Goal: Task Accomplishment & Management: Use online tool/utility

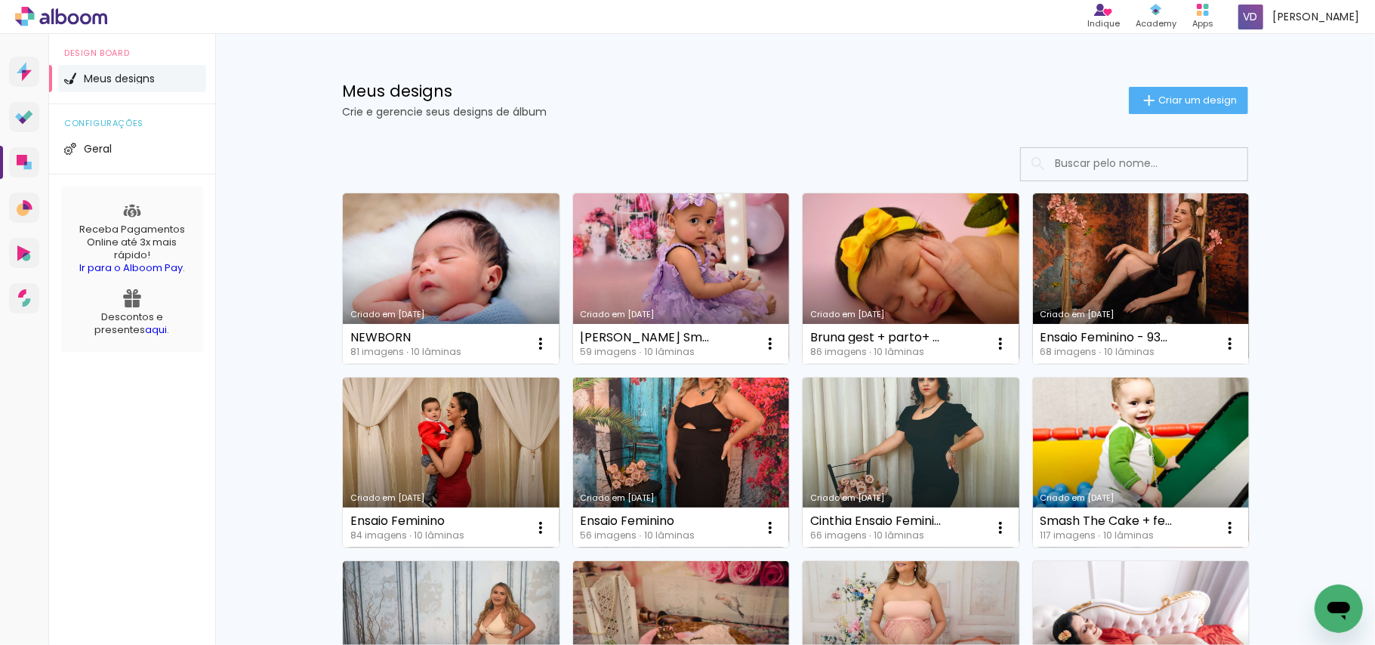
click at [771, 88] on h1 "Meus designs" at bounding box center [735, 91] width 787 height 16
click at [814, 85] on h1 "Meus designs" at bounding box center [735, 91] width 787 height 16
click at [733, 69] on div "Meus designs Crie e gerencie seus designs de álbum Criar um design" at bounding box center [795, 83] width 982 height 98
click at [1180, 100] on span "Criar um design" at bounding box center [1198, 100] width 79 height 10
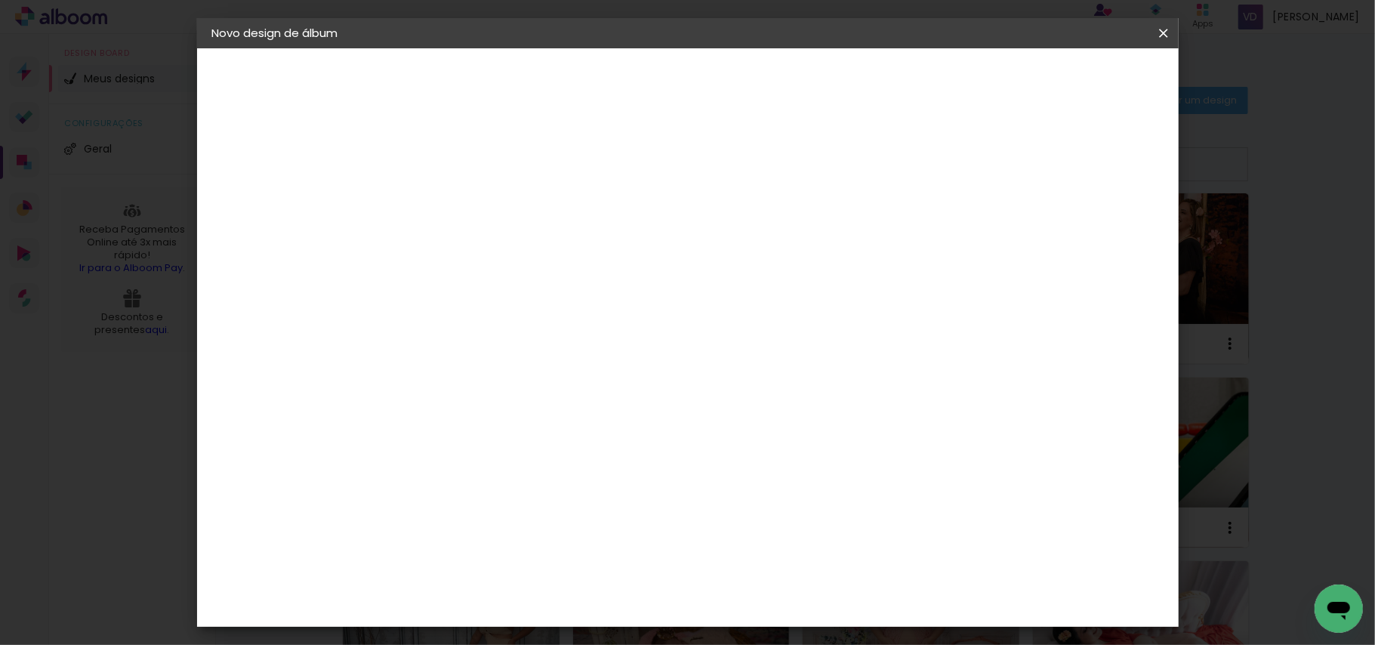
click at [459, 211] on input at bounding box center [459, 202] width 0 height 23
type input "a"
type input "newborn mãe"
type paper-input "newborn mãe"
click at [0, 0] on slot "Avançar" at bounding box center [0, 0] width 0 height 0
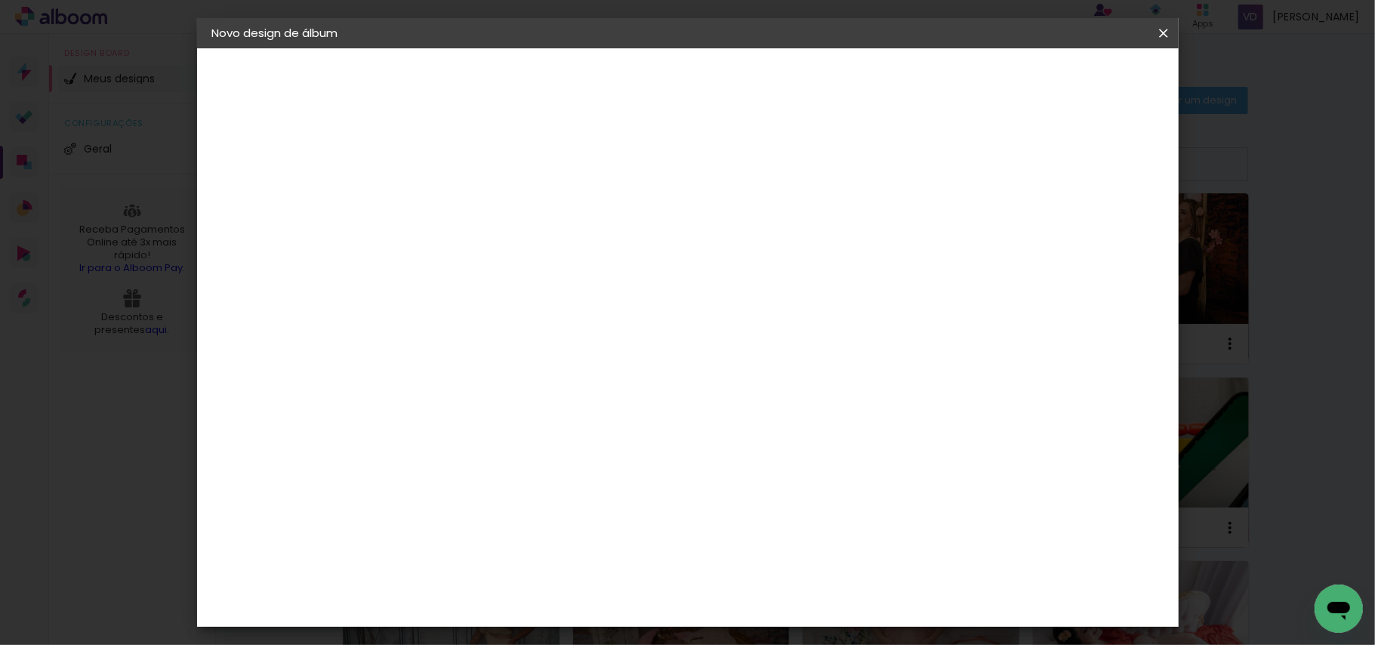
scroll to position [1750, 0]
click at [483, 623] on div "IpsisPRO" at bounding box center [474, 629] width 51 height 12
click at [0, 0] on slot "Avançar" at bounding box center [0, 0] width 0 height 0
click at [518, 252] on input "text" at bounding box center [488, 263] width 59 height 23
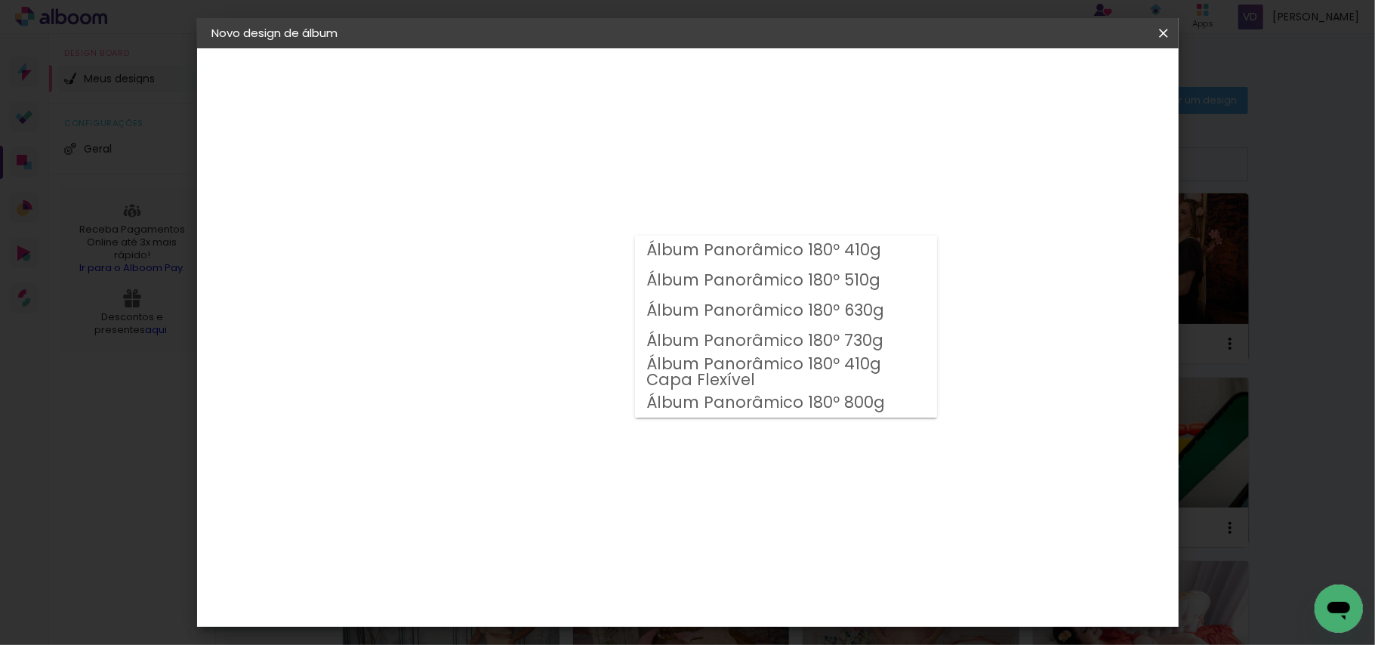
click at [0, 0] on slot "Álbum Panorâmico 180º 410g" at bounding box center [0, 0] width 0 height 0
type input "Álbum Panorâmico 180º 410g"
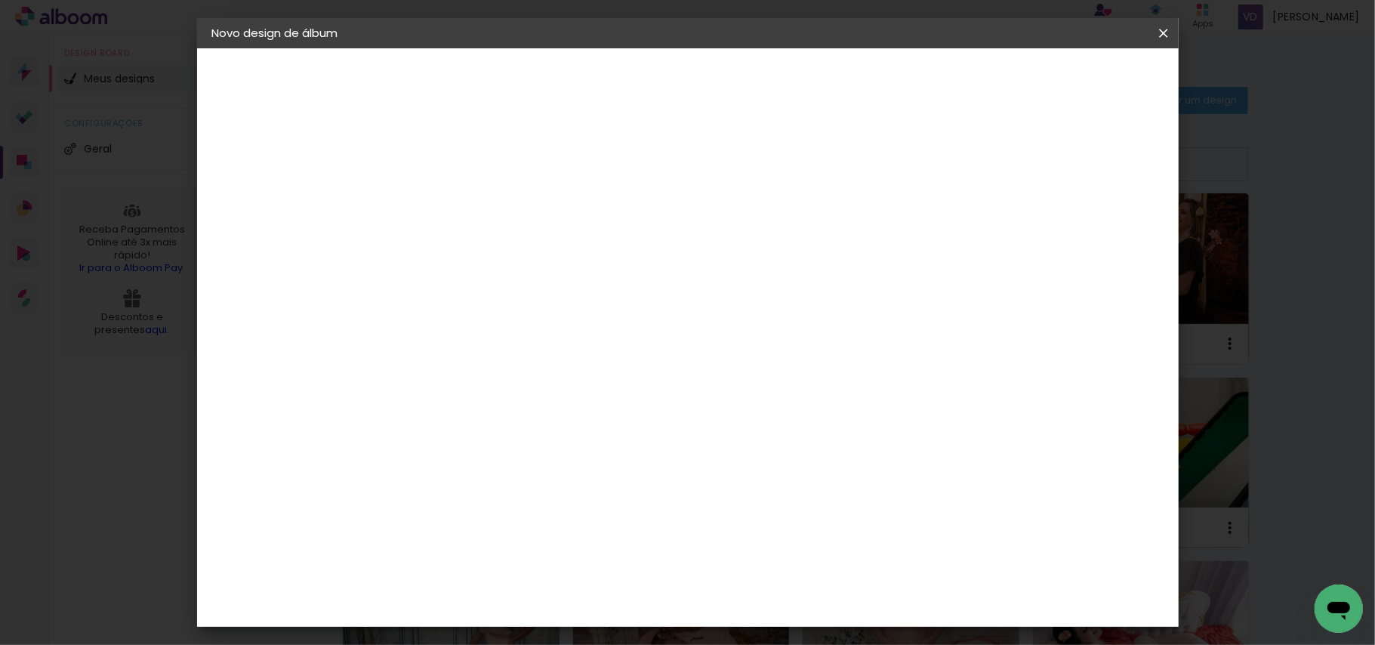
click at [561, 390] on span "28 × 21" at bounding box center [526, 410] width 70 height 40
click at [0, 0] on slot "Avançar" at bounding box center [0, 0] width 0 height 0
click at [1066, 79] on span "Iniciar design" at bounding box center [1031, 80] width 69 height 11
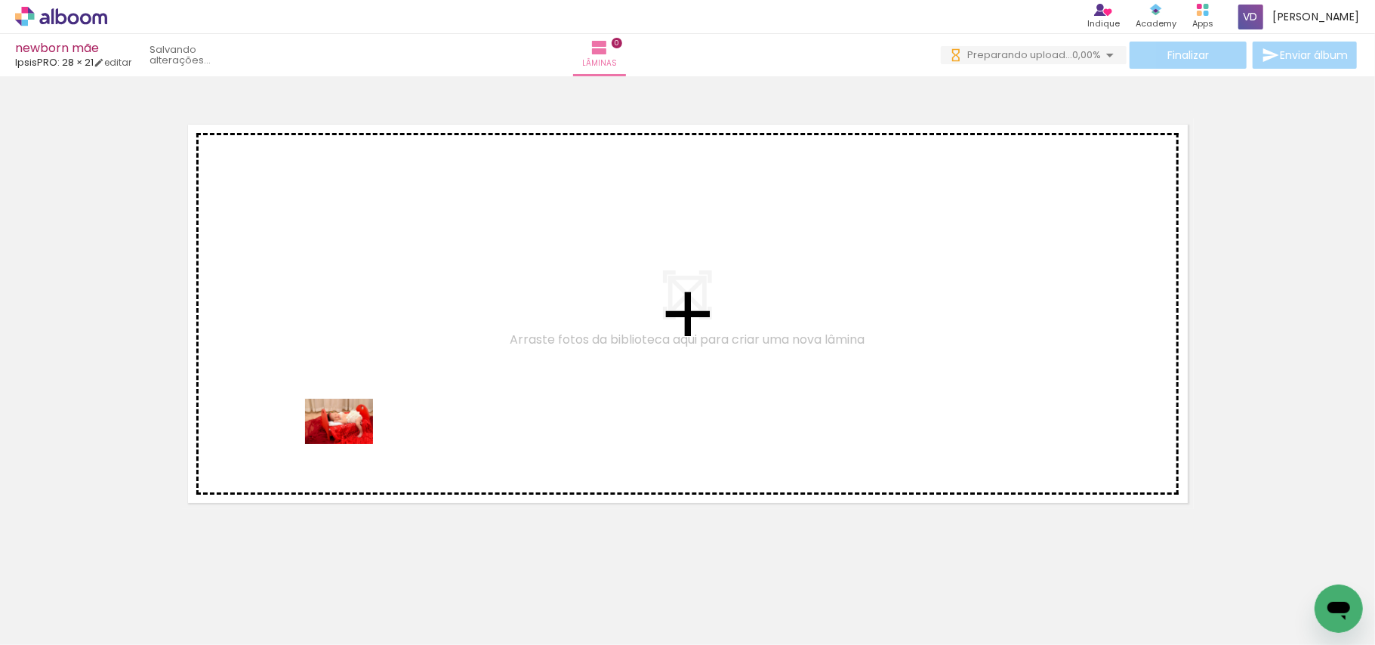
drag, startPoint x: 163, startPoint y: 610, endPoint x: 358, endPoint y: 437, distance: 261.1
click at [358, 437] on quentale-workspace at bounding box center [687, 322] width 1375 height 645
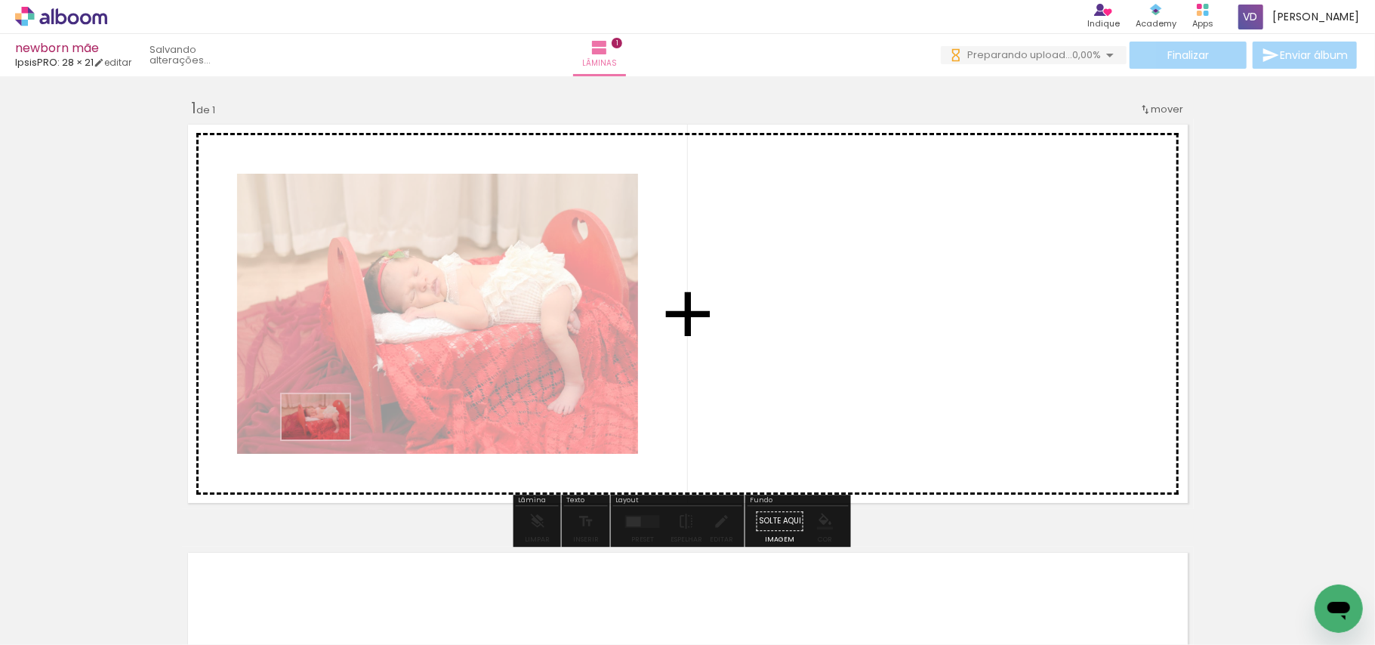
drag, startPoint x: 320, startPoint y: 447, endPoint x: 327, endPoint y: 440, distance: 10.2
click at [327, 440] on quentale-workspace at bounding box center [687, 322] width 1375 height 645
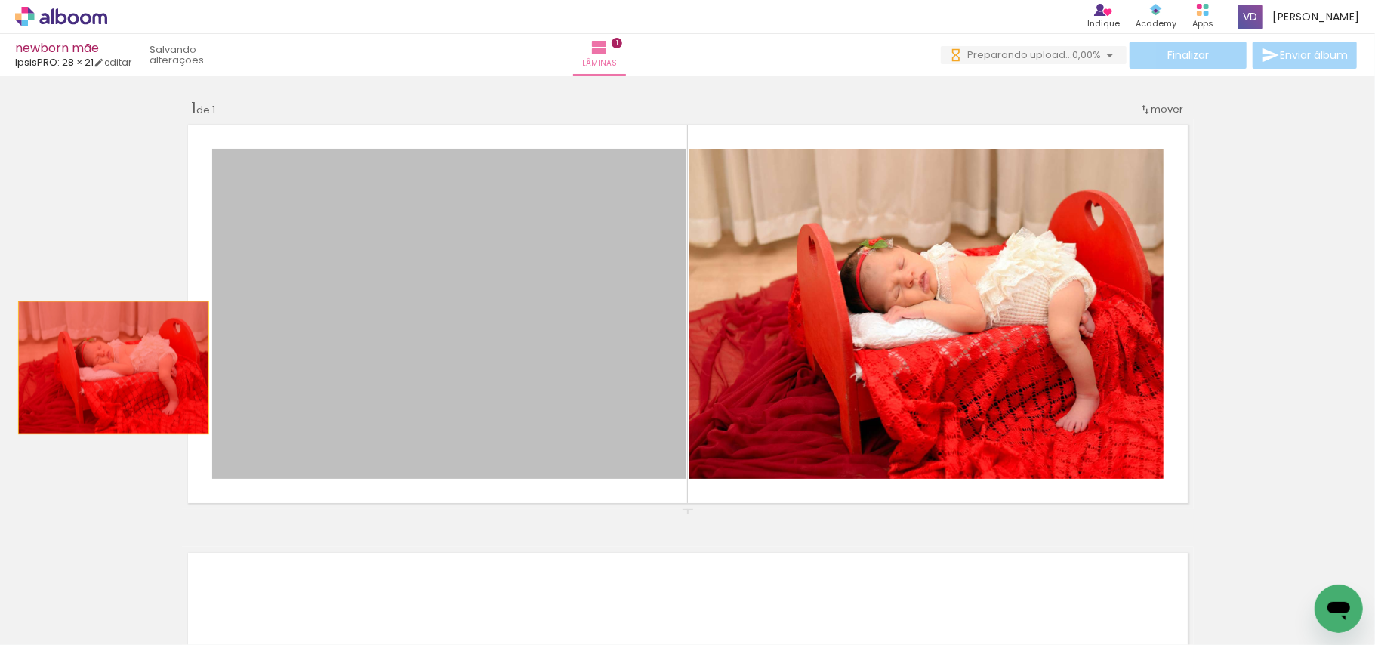
drag, startPoint x: 520, startPoint y: 369, endPoint x: 115, endPoint y: 541, distance: 439.7
click at [85, 367] on div "Inserir lâmina 1 de 1" at bounding box center [687, 508] width 1375 height 857
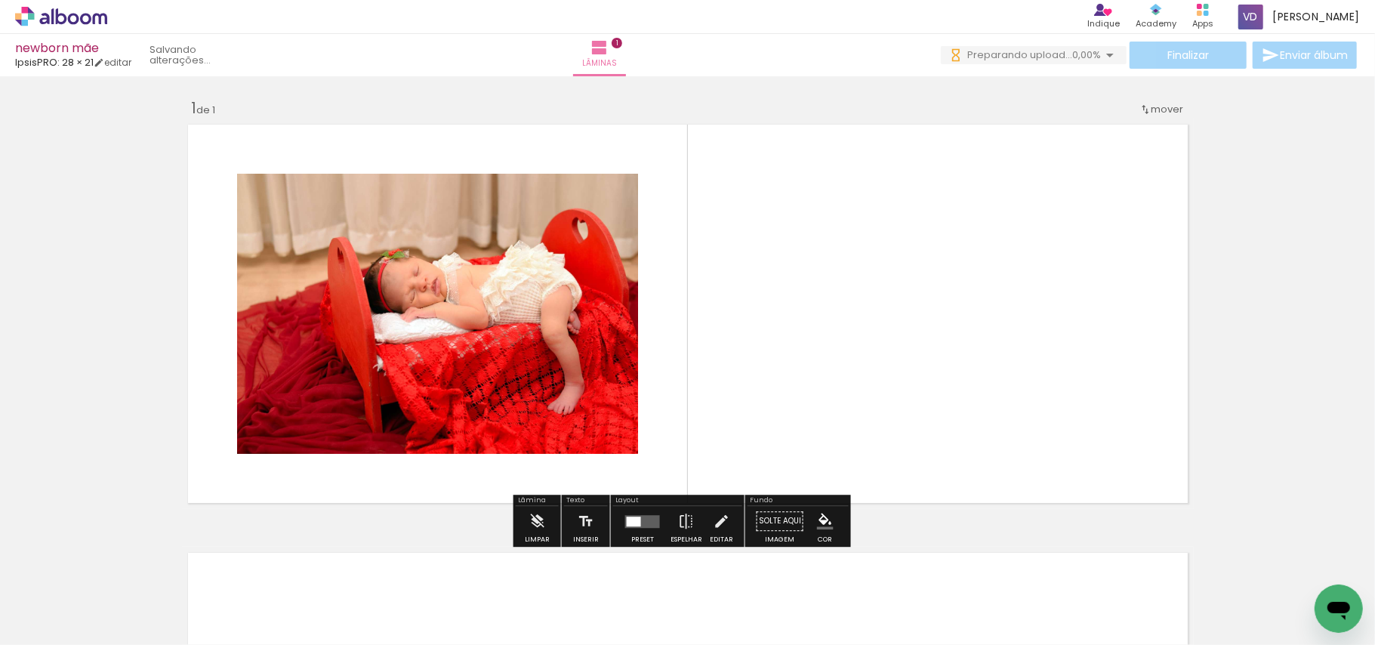
click at [77, 598] on iron-icon at bounding box center [77, 600] width 12 height 12
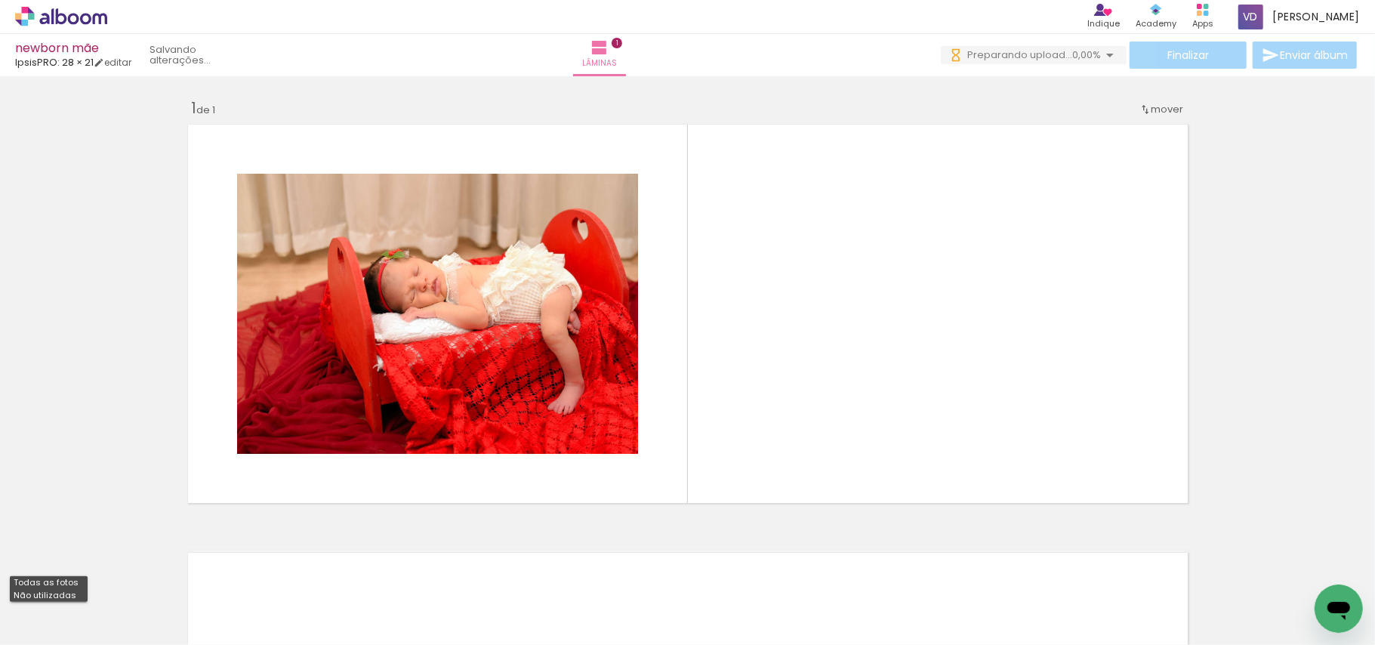
click at [0, 0] on slot "Não utilizadas" at bounding box center [0, 0] width 0 height 0
type input "Não utilizadas"
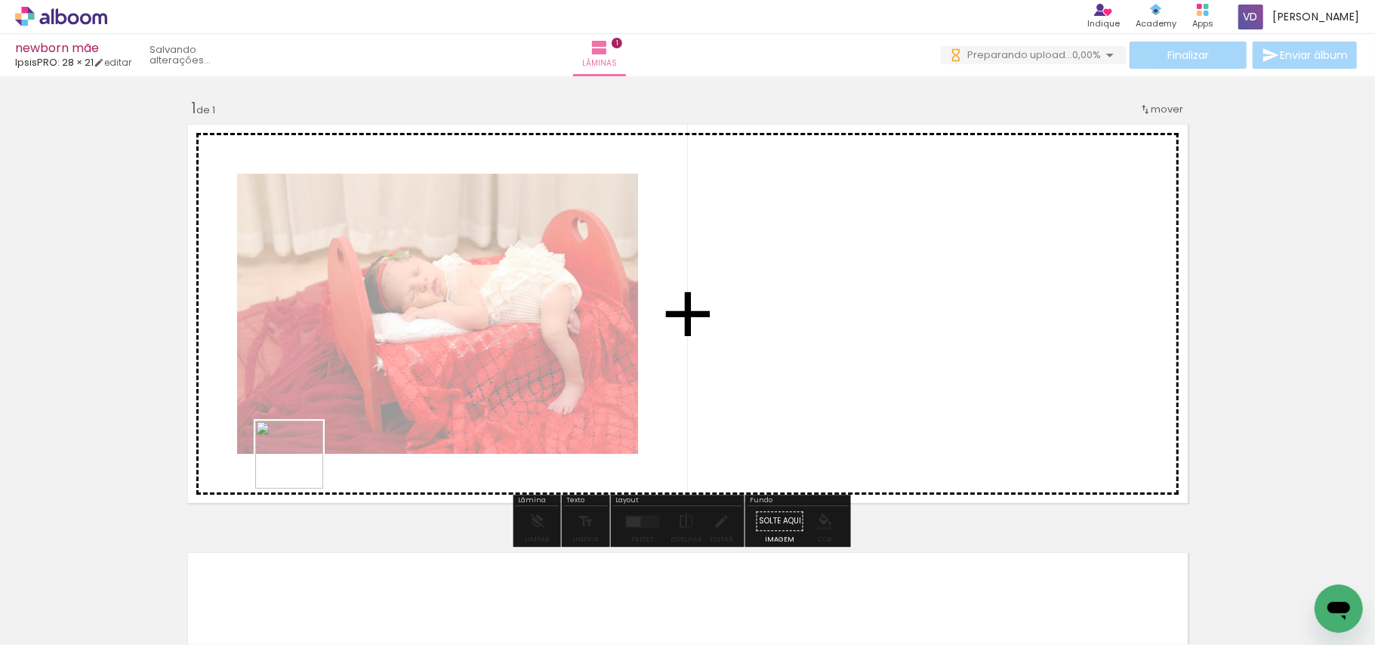
drag, startPoint x: 157, startPoint y: 605, endPoint x: 310, endPoint y: 459, distance: 211.0
click at [325, 440] on quentale-workspace at bounding box center [687, 322] width 1375 height 645
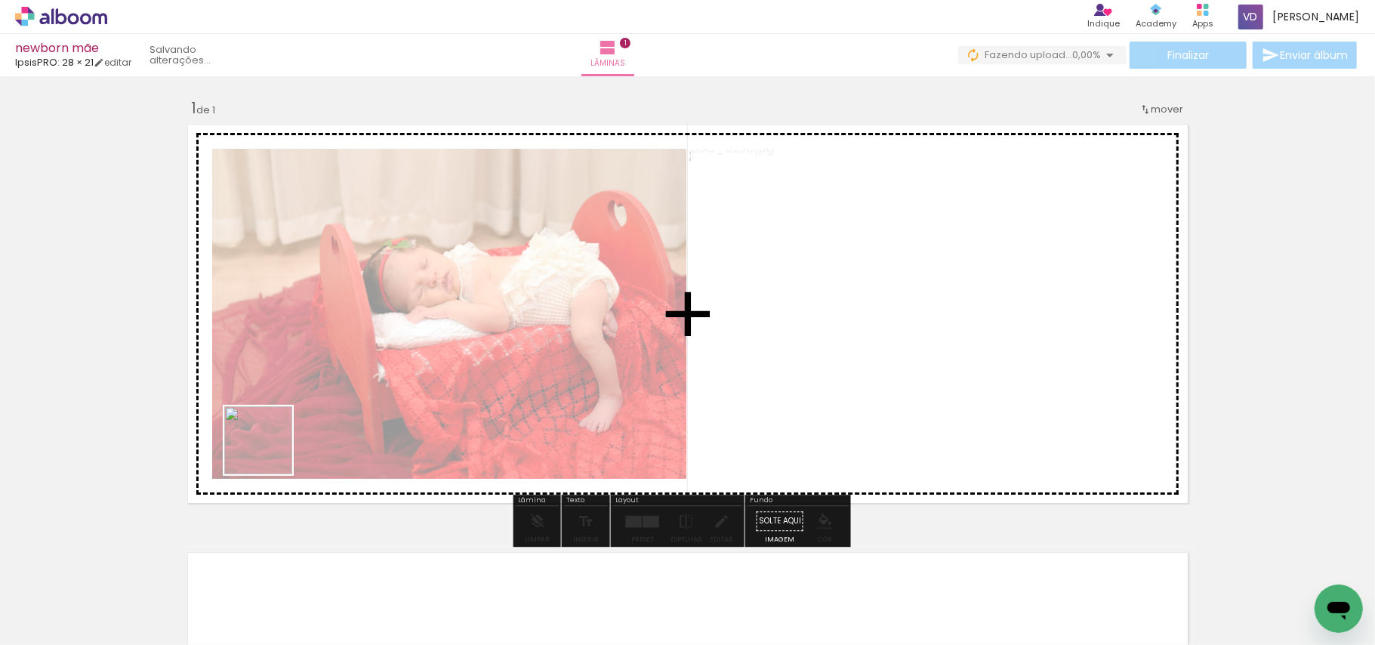
drag, startPoint x: 153, startPoint y: 596, endPoint x: 270, endPoint y: 452, distance: 185.8
click at [270, 452] on quentale-workspace at bounding box center [687, 322] width 1375 height 645
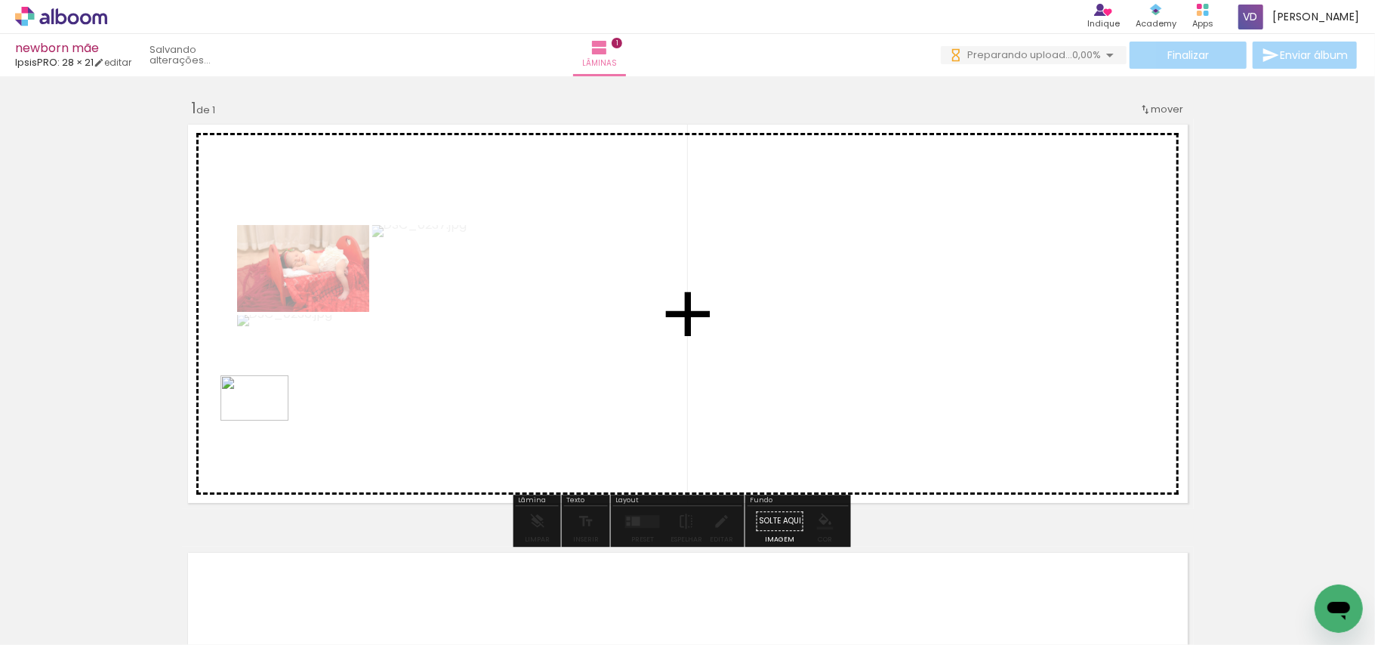
drag, startPoint x: 166, startPoint y: 594, endPoint x: 266, endPoint y: 421, distance: 199.7
click at [266, 421] on quentale-workspace at bounding box center [687, 322] width 1375 height 645
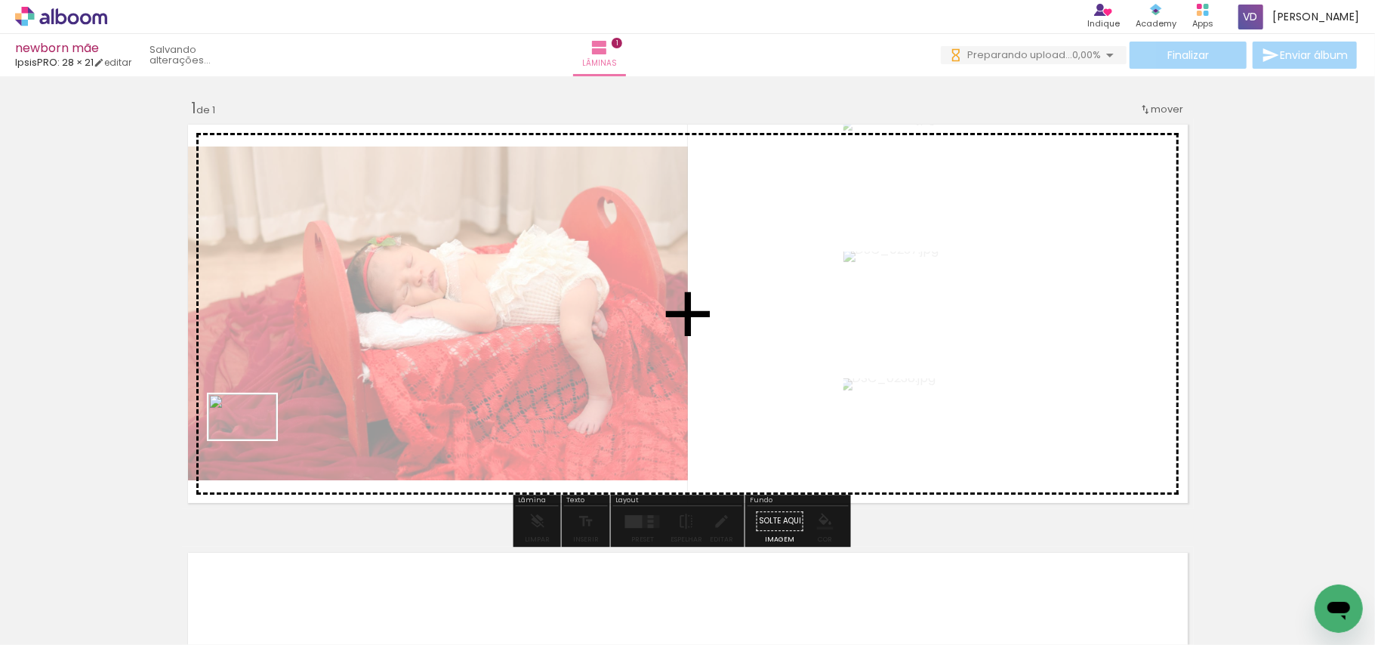
drag, startPoint x: 157, startPoint y: 597, endPoint x: 255, endPoint y: 439, distance: 185.5
click at [255, 439] on quentale-workspace at bounding box center [687, 322] width 1375 height 645
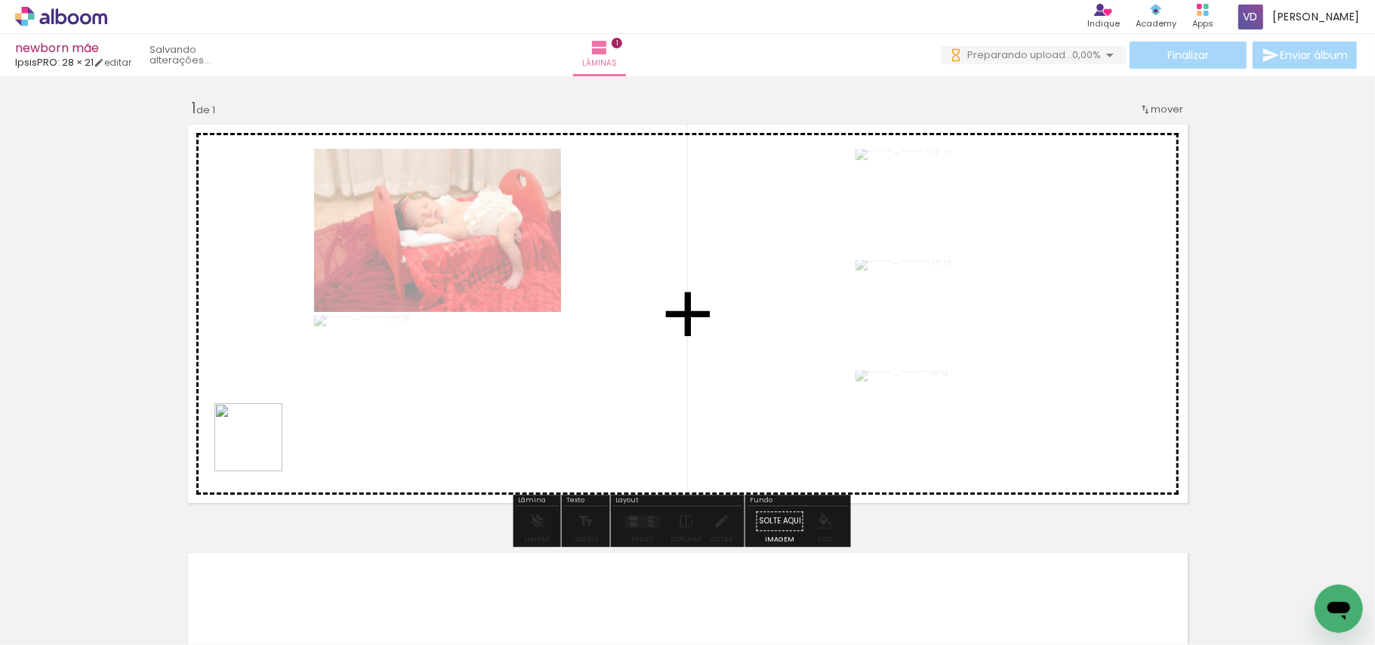
drag, startPoint x: 246, startPoint y: 465, endPoint x: 260, endPoint y: 449, distance: 21.5
click at [260, 449] on quentale-workspace at bounding box center [687, 322] width 1375 height 645
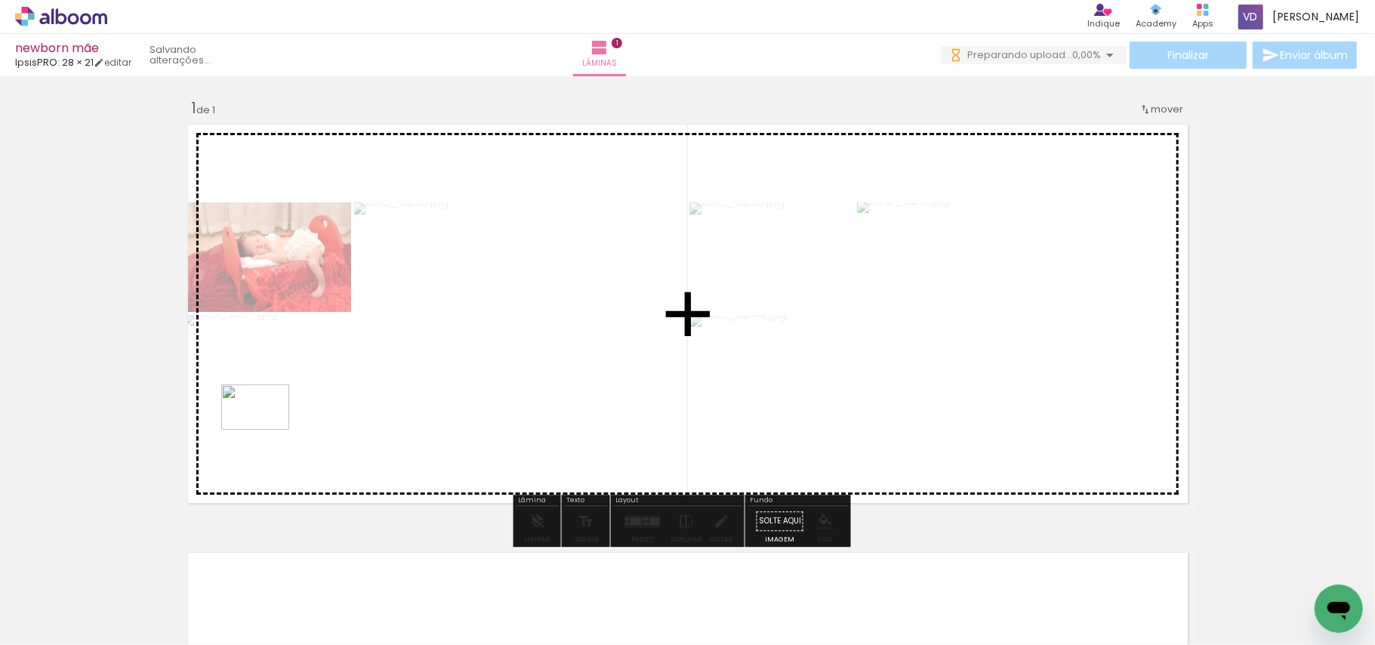
drag, startPoint x: 156, startPoint y: 599, endPoint x: 267, endPoint y: 430, distance: 202.4
click at [267, 430] on quentale-workspace at bounding box center [687, 322] width 1375 height 645
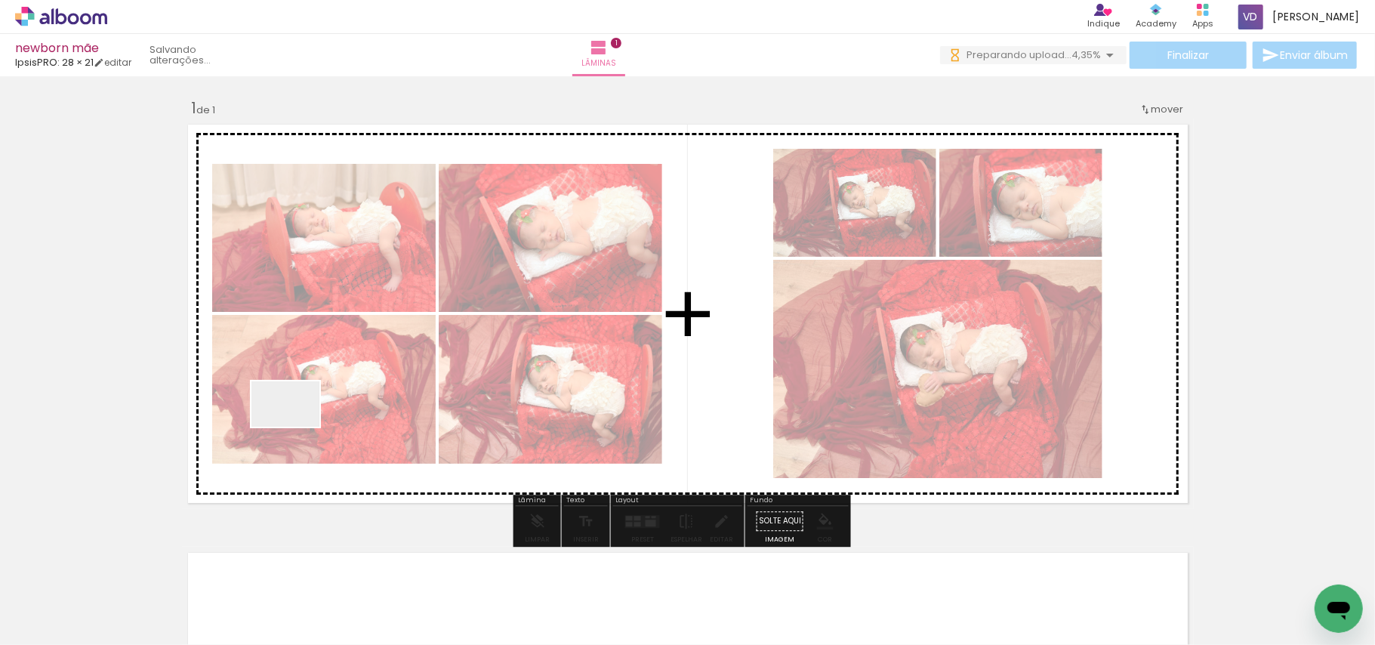
drag, startPoint x: 169, startPoint y: 606, endPoint x: 297, endPoint y: 427, distance: 219.9
click at [297, 427] on quentale-workspace at bounding box center [687, 322] width 1375 height 645
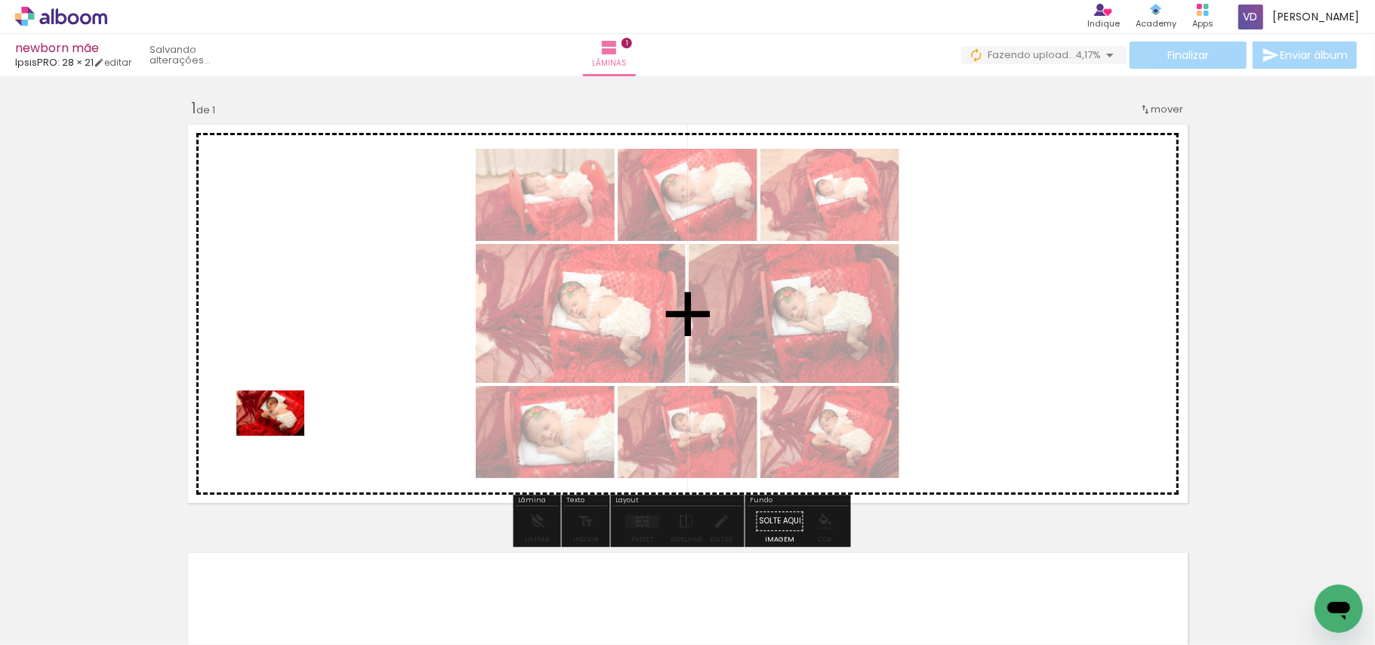
drag, startPoint x: 156, startPoint y: 603, endPoint x: 282, endPoint y: 436, distance: 209.2
click at [282, 436] on quentale-workspace at bounding box center [687, 322] width 1375 height 645
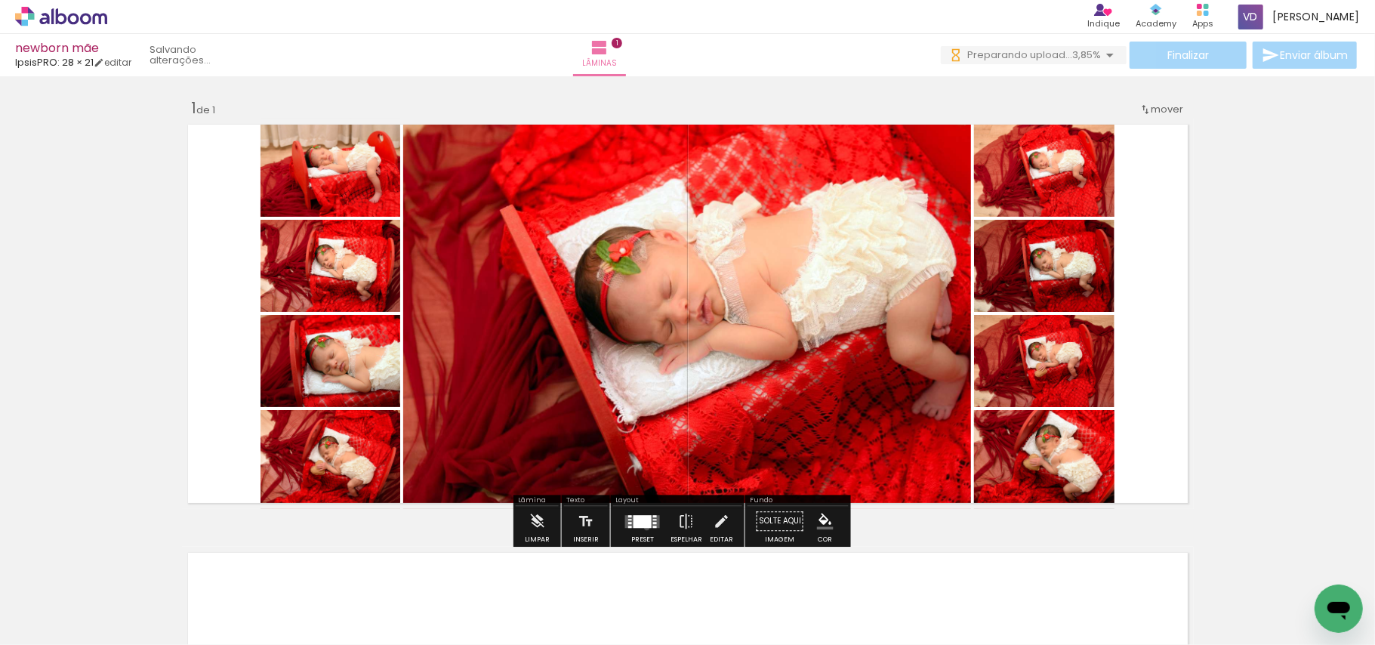
click at [644, 527] on div at bounding box center [642, 521] width 41 height 30
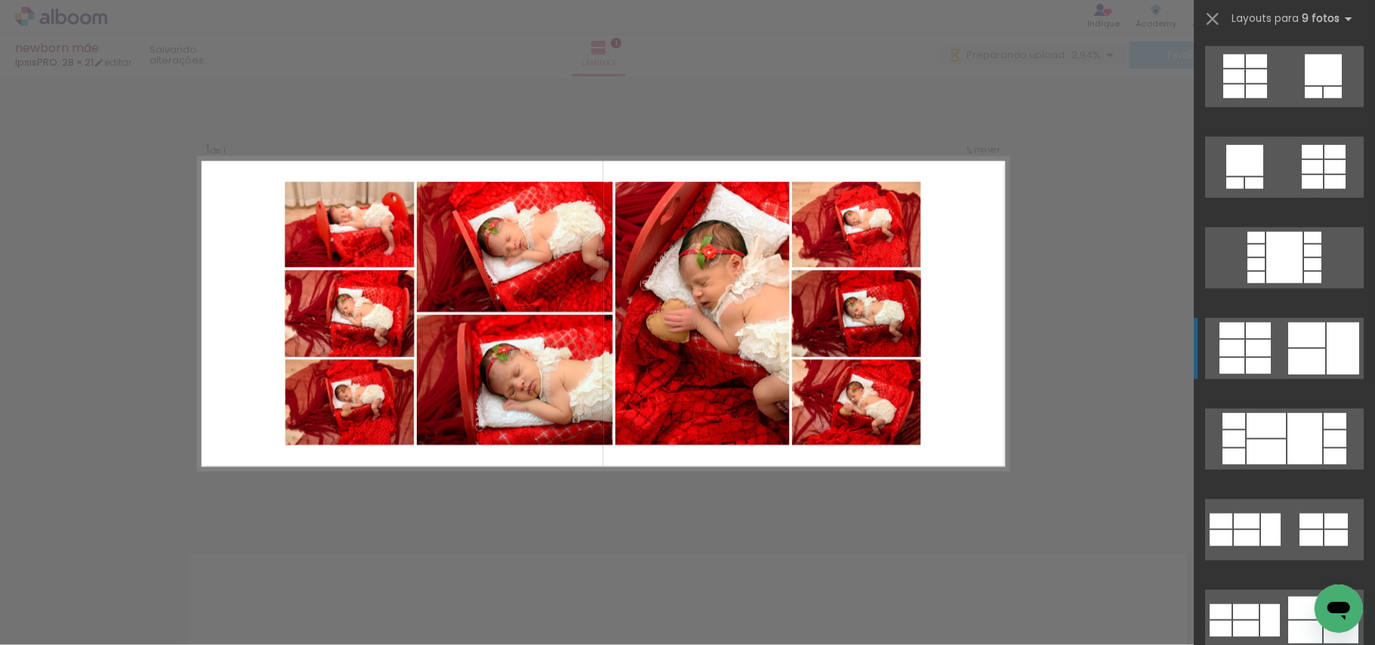
click at [1288, 447] on div at bounding box center [1305, 438] width 35 height 51
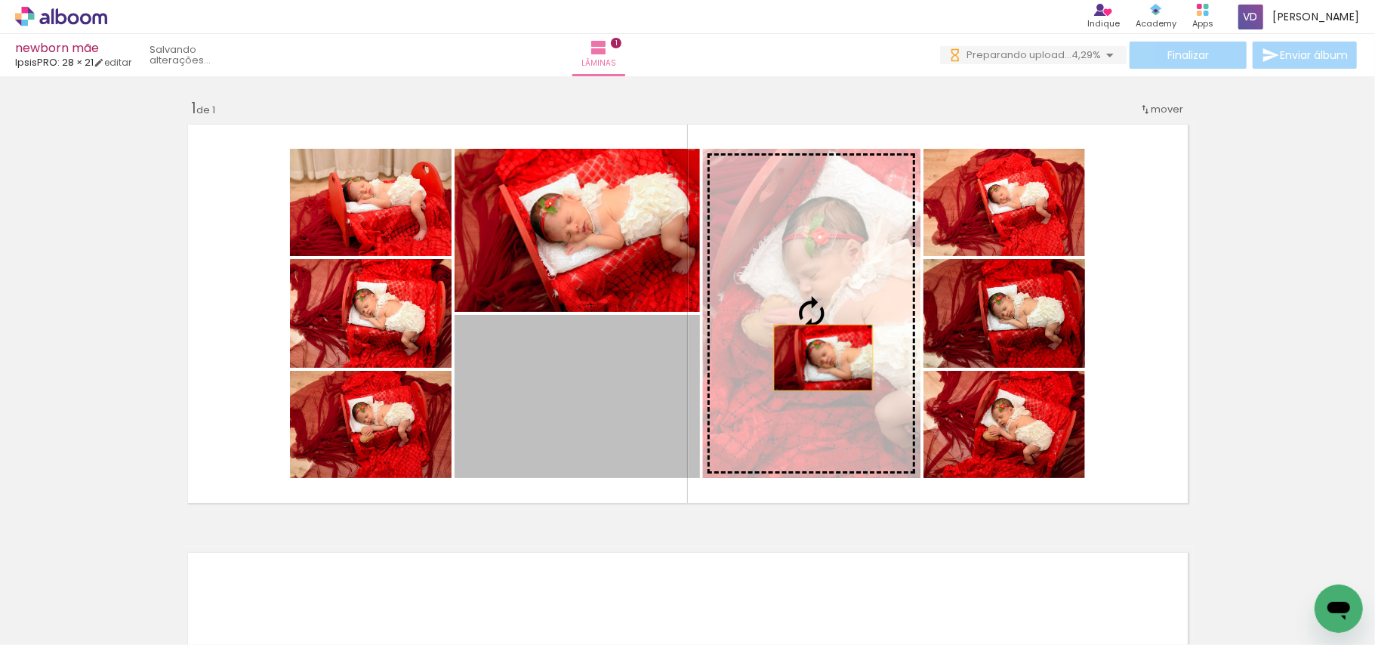
drag, startPoint x: 626, startPoint y: 428, endPoint x: 820, endPoint y: 355, distance: 206.5
click at [0, 0] on slot at bounding box center [0, 0] width 0 height 0
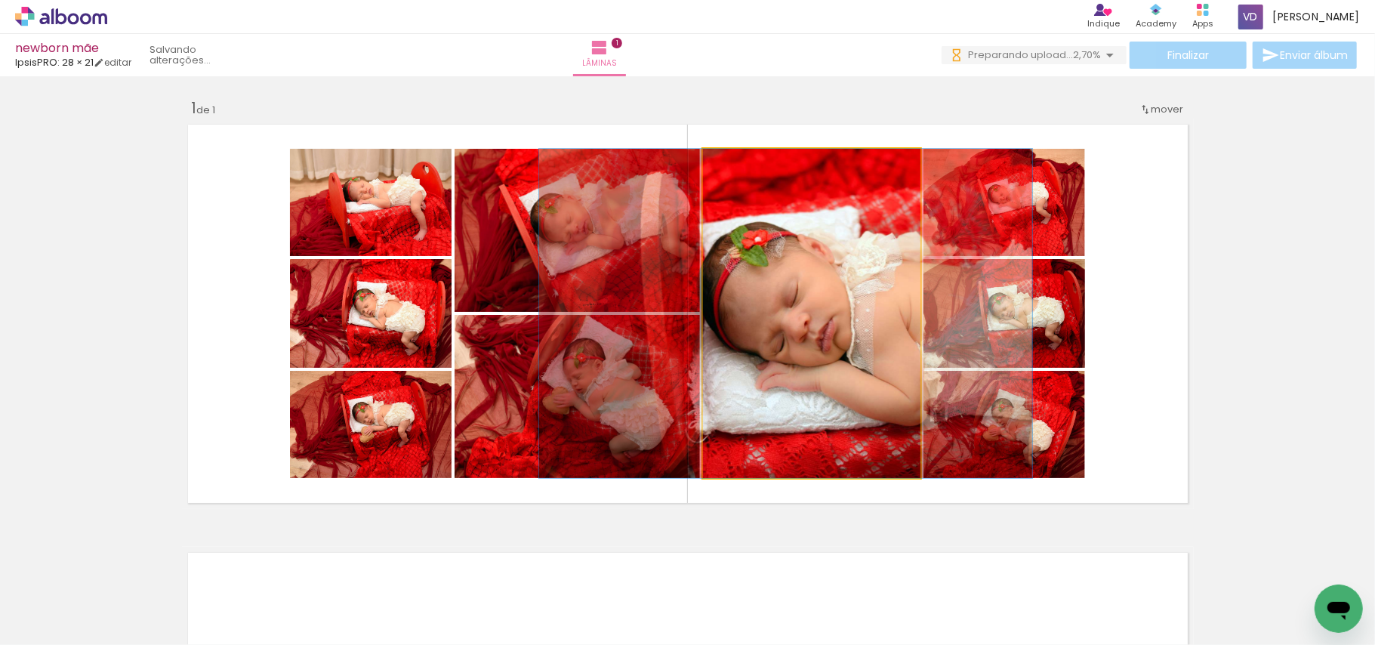
drag, startPoint x: 860, startPoint y: 387, endPoint x: 834, endPoint y: 388, distance: 25.7
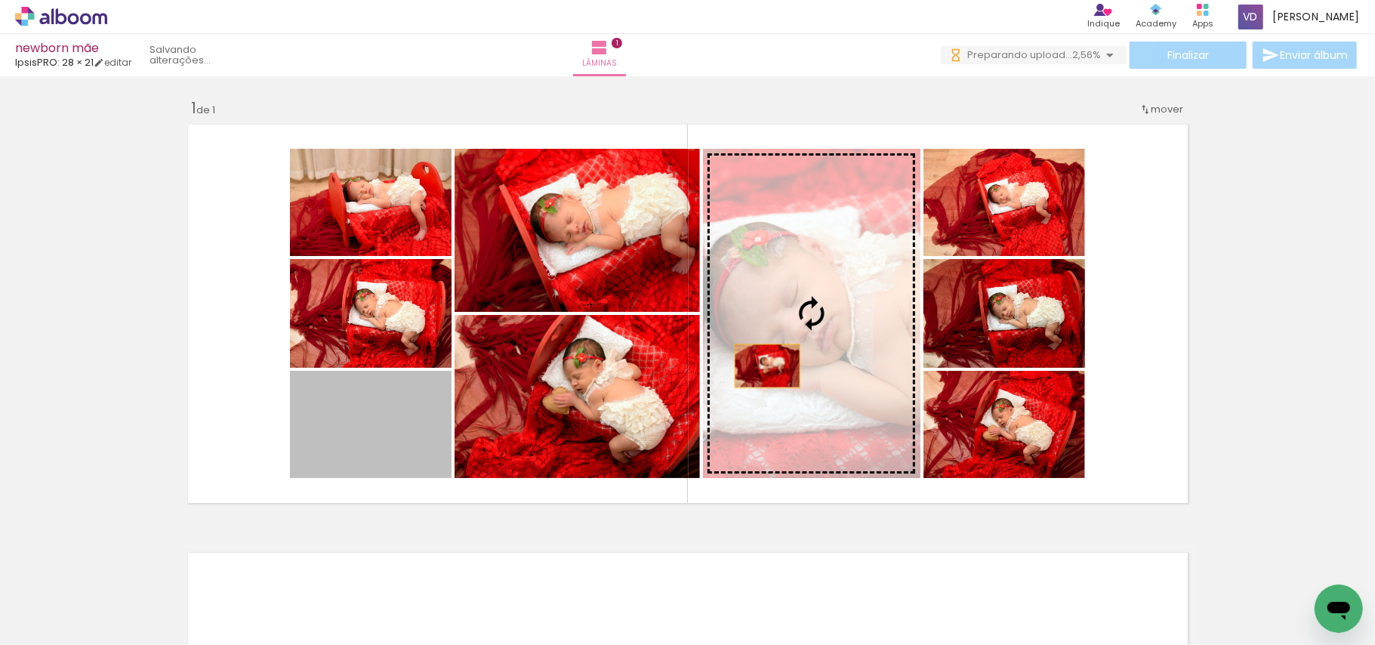
drag, startPoint x: 375, startPoint y: 434, endPoint x: 769, endPoint y: 364, distance: 400.4
click at [0, 0] on slot at bounding box center [0, 0] width 0 height 0
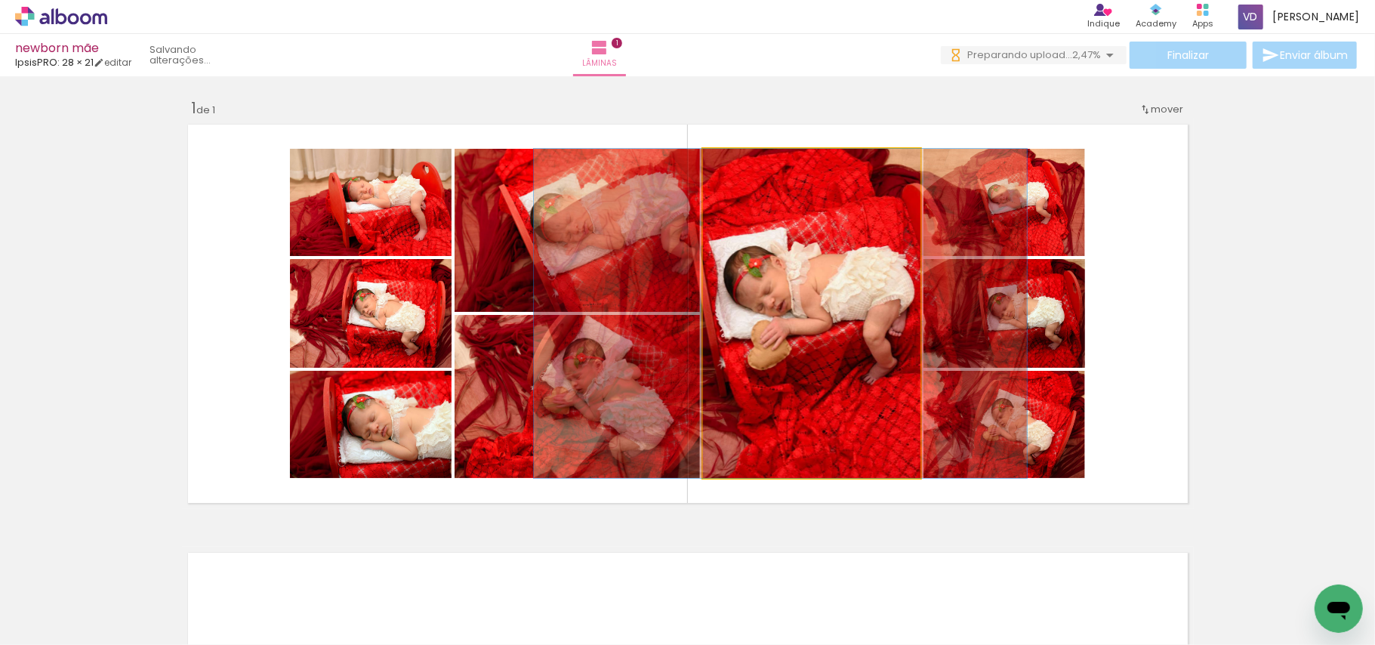
drag, startPoint x: 849, startPoint y: 361, endPoint x: 819, endPoint y: 364, distance: 30.4
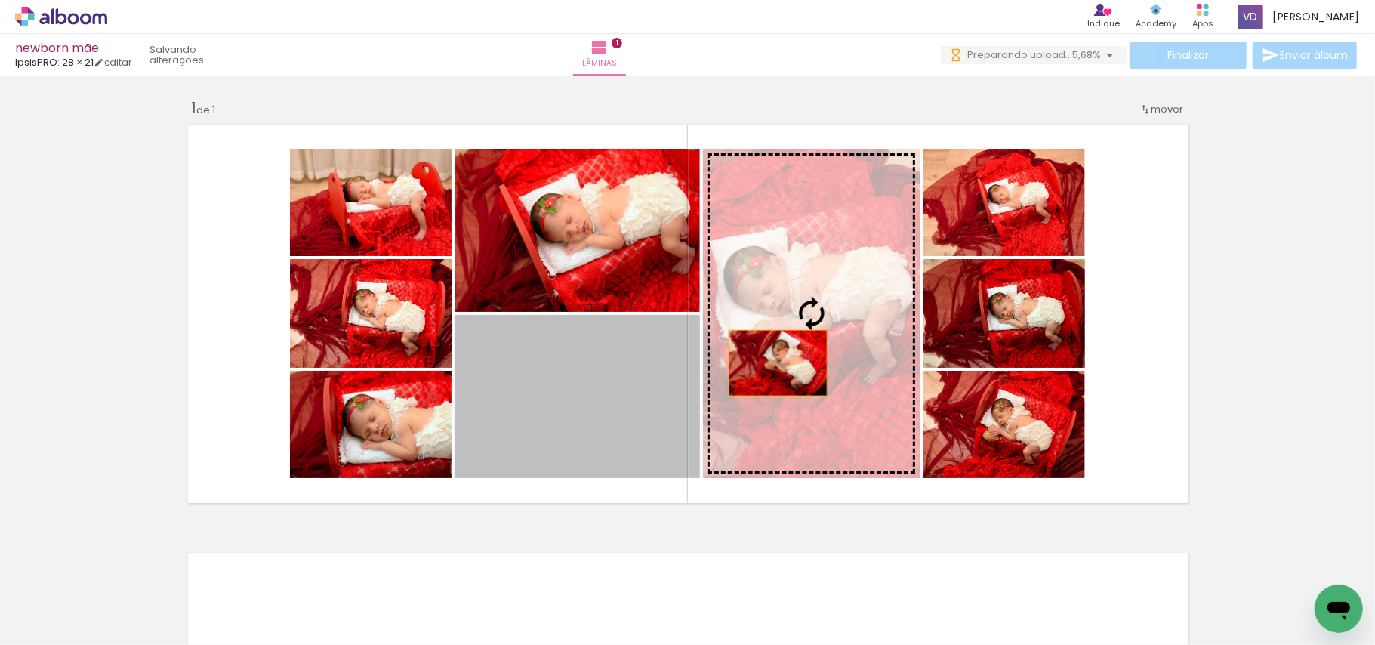
drag, startPoint x: 570, startPoint y: 446, endPoint x: 787, endPoint y: 355, distance: 235.7
click at [0, 0] on slot at bounding box center [0, 0] width 0 height 0
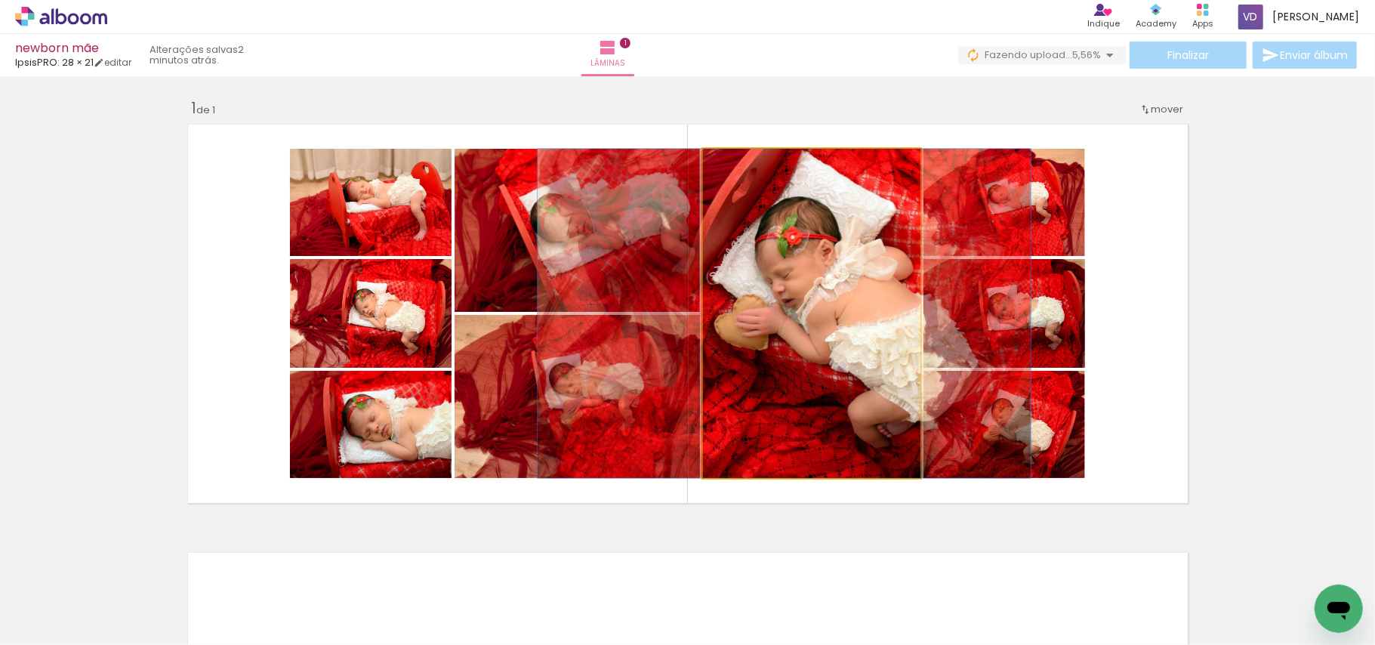
drag, startPoint x: 837, startPoint y: 375, endPoint x: 810, endPoint y: 375, distance: 27.2
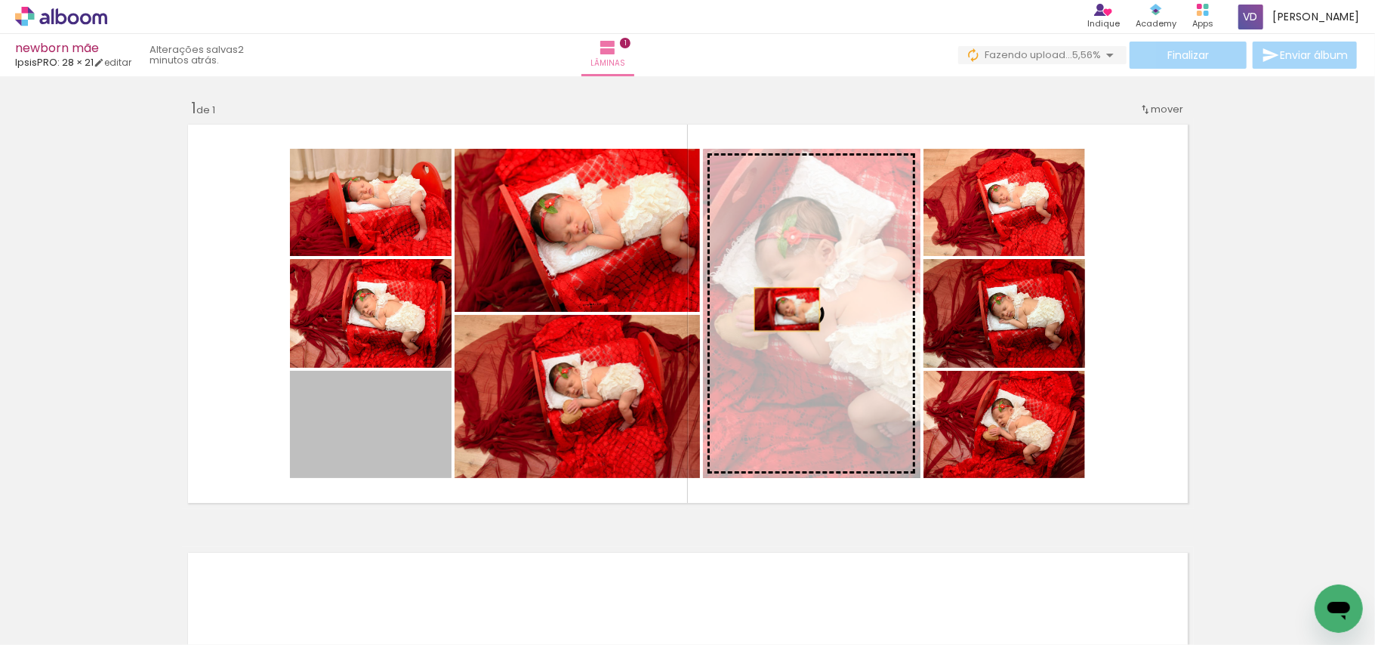
drag, startPoint x: 363, startPoint y: 424, endPoint x: 792, endPoint y: 305, distance: 445.1
click at [0, 0] on slot at bounding box center [0, 0] width 0 height 0
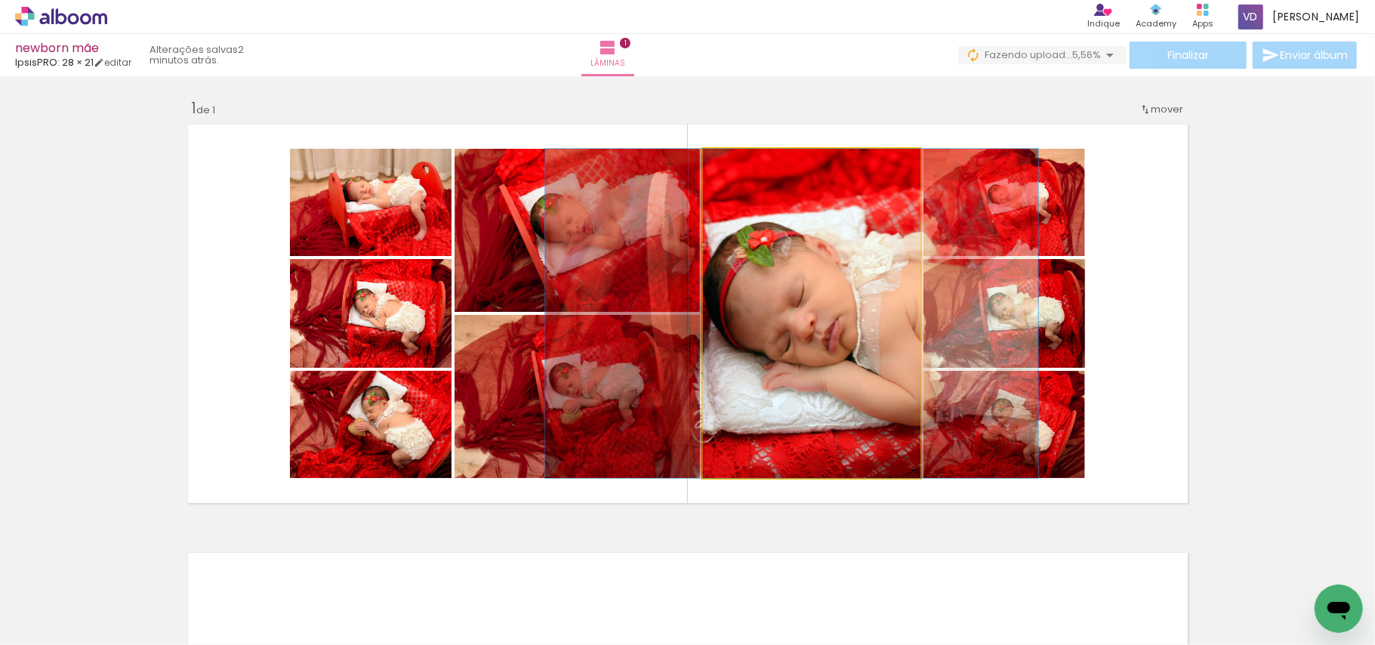
drag, startPoint x: 849, startPoint y: 357, endPoint x: 829, endPoint y: 357, distance: 19.6
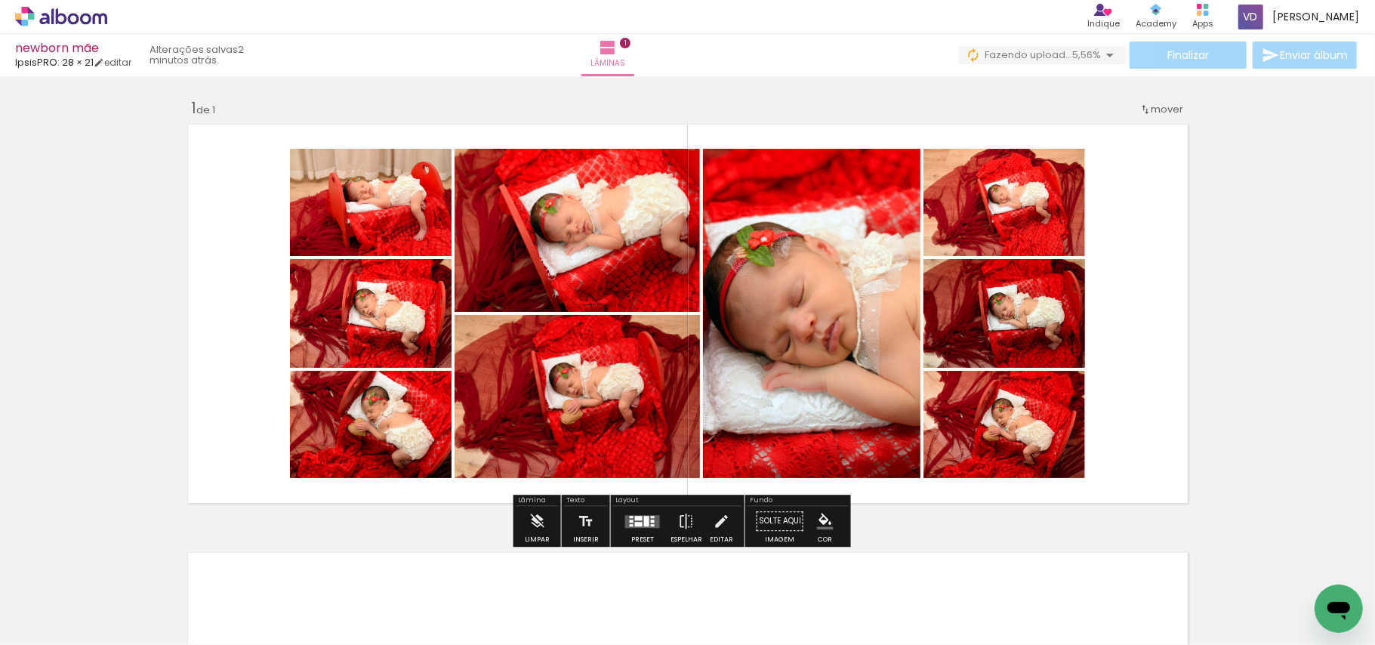
click at [648, 523] on quentale-layouter at bounding box center [642, 521] width 35 height 13
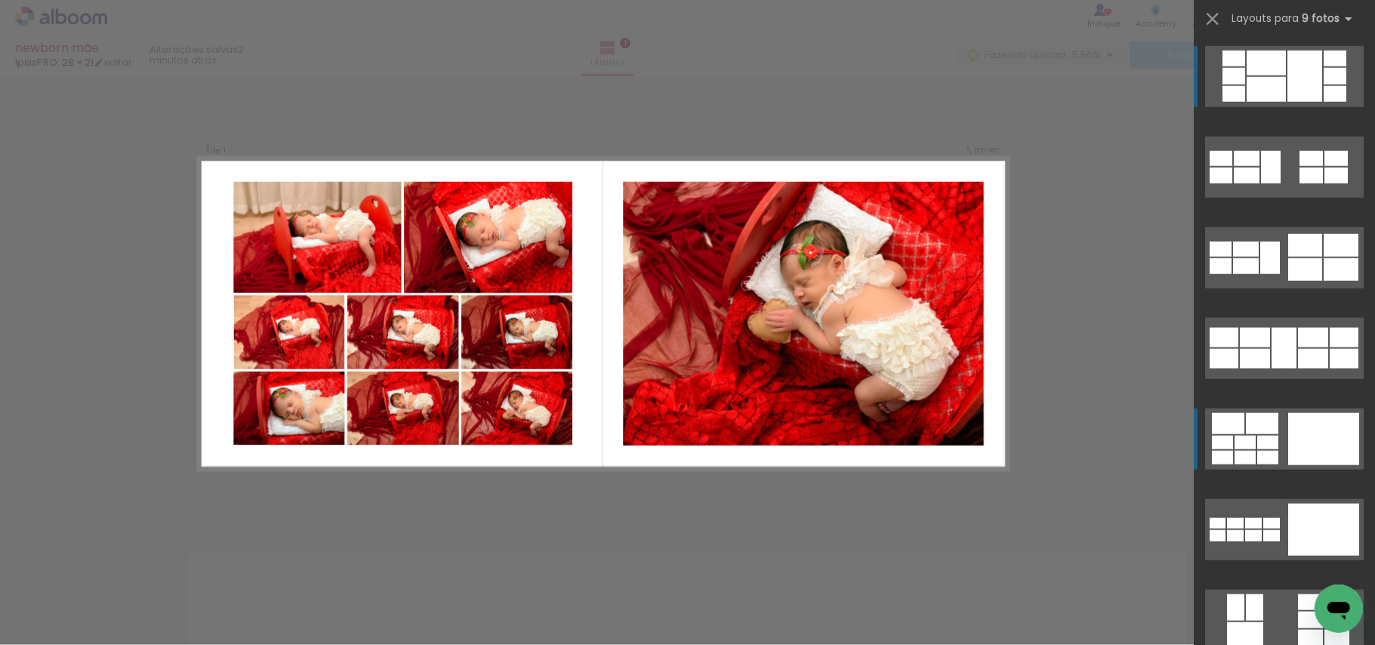
click at [1301, 429] on div at bounding box center [1324, 439] width 71 height 52
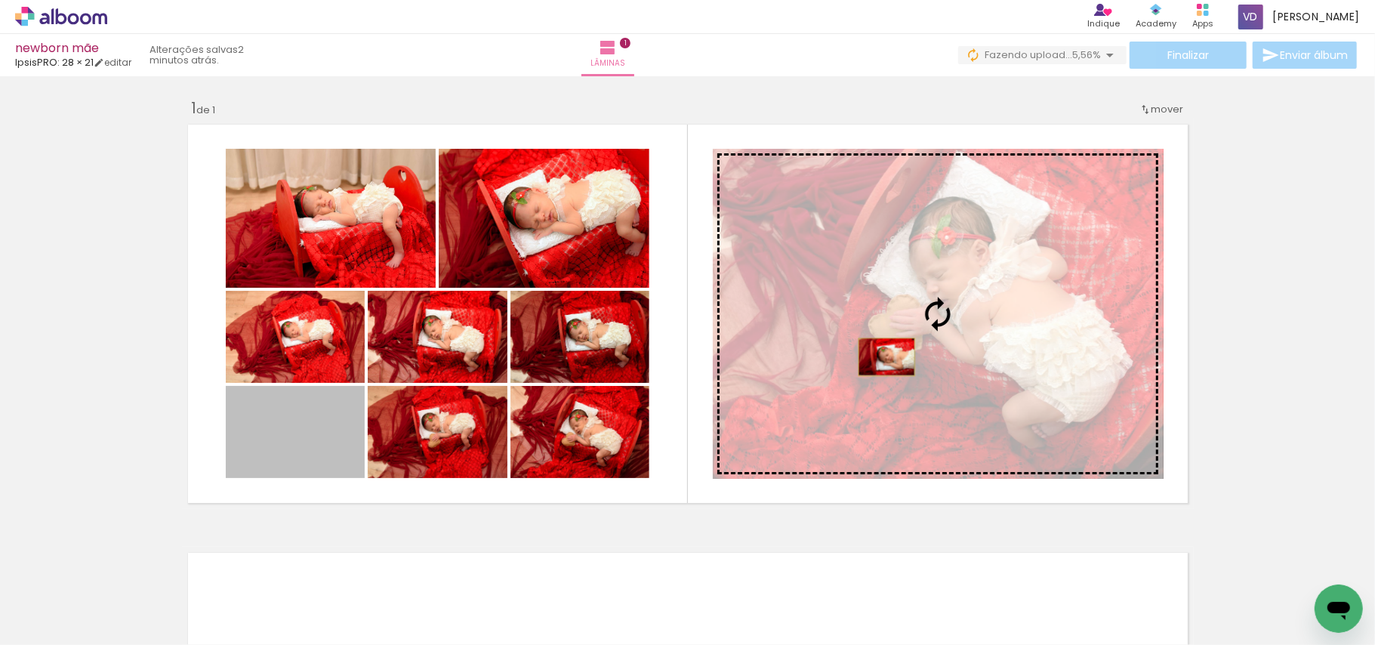
drag, startPoint x: 323, startPoint y: 448, endPoint x: 879, endPoint y: 357, distance: 563.4
click at [0, 0] on slot at bounding box center [0, 0] width 0 height 0
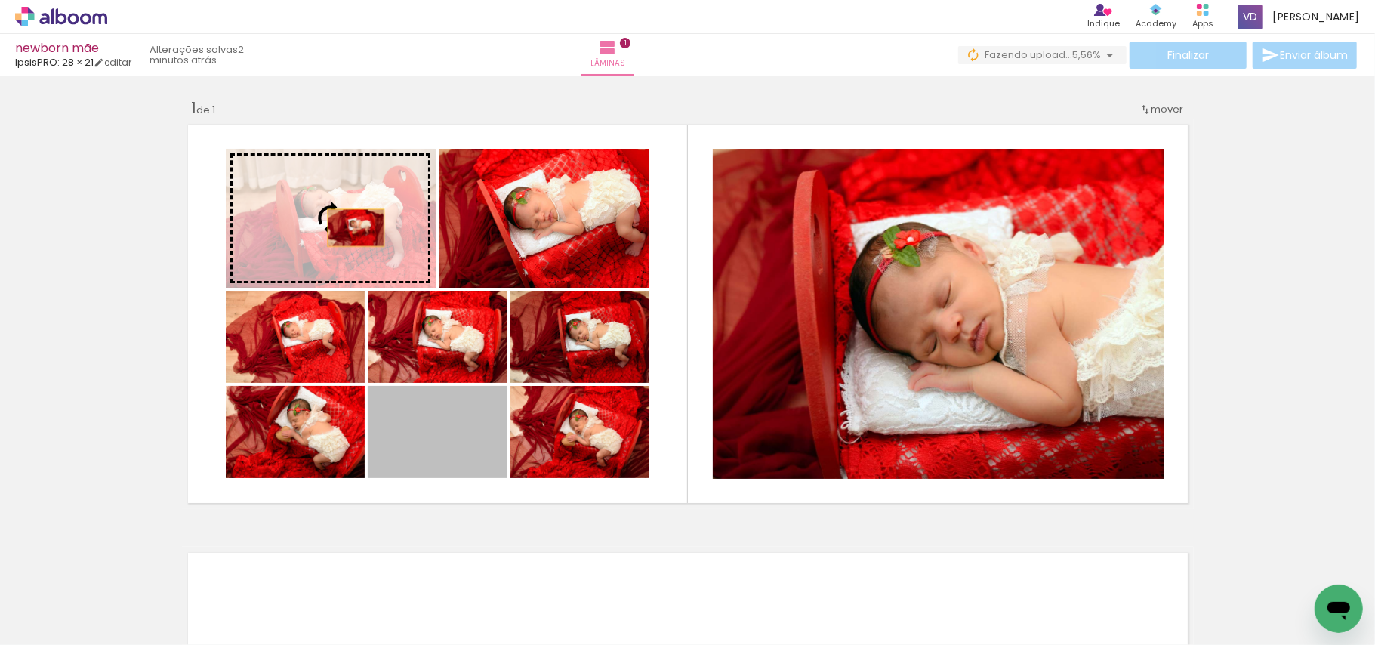
drag, startPoint x: 456, startPoint y: 452, endPoint x: 346, endPoint y: 224, distance: 252.7
click at [0, 0] on slot at bounding box center [0, 0] width 0 height 0
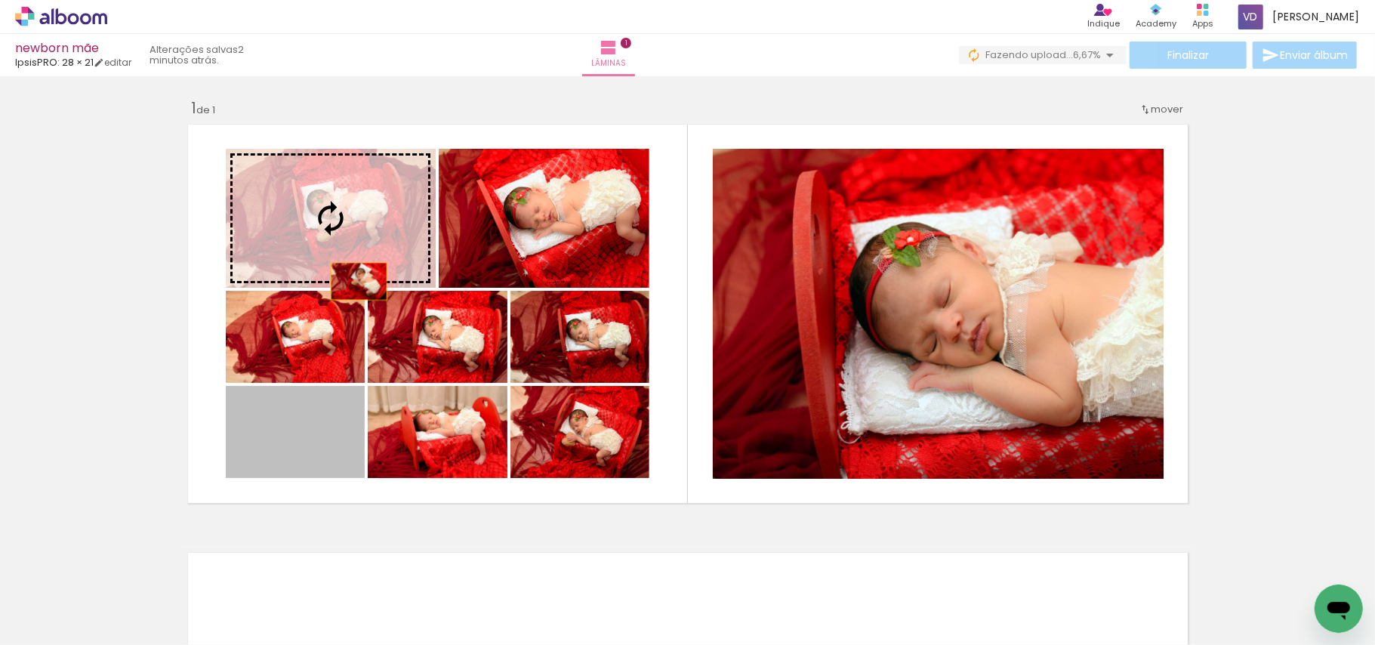
drag, startPoint x: 323, startPoint y: 418, endPoint x: 357, endPoint y: 228, distance: 193.2
click at [0, 0] on slot at bounding box center [0, 0] width 0 height 0
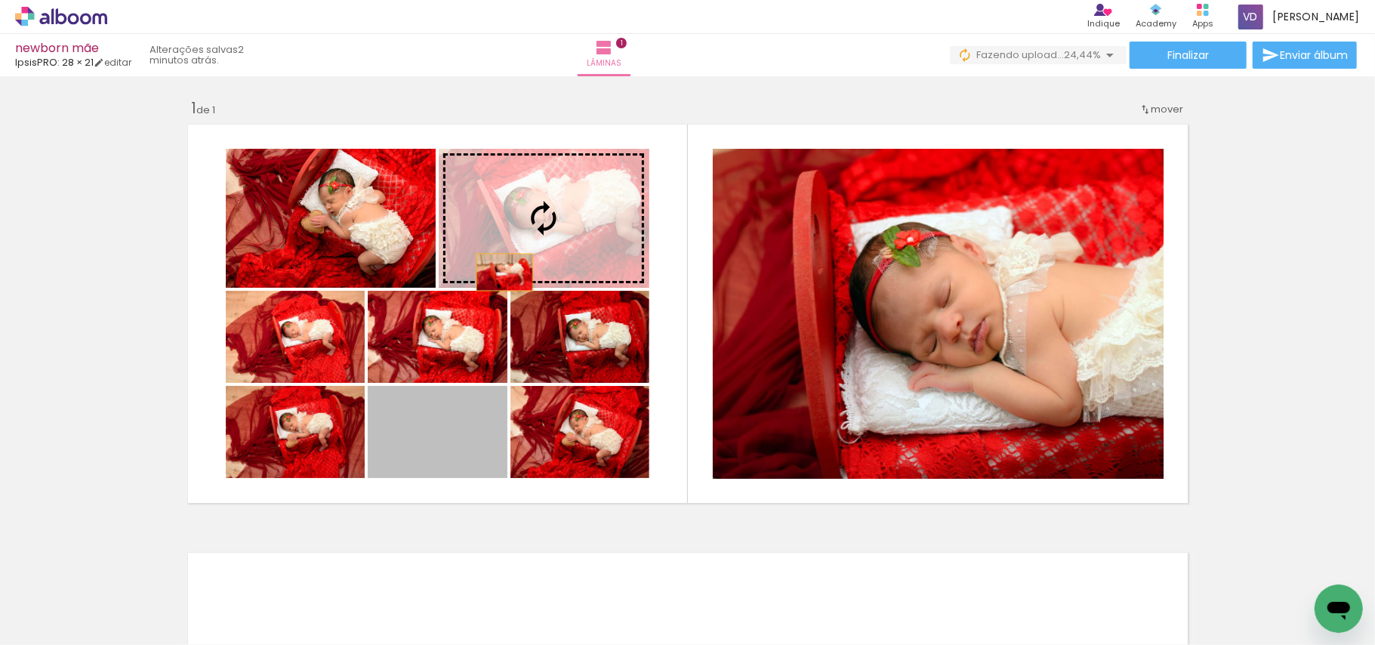
drag, startPoint x: 429, startPoint y: 426, endPoint x: 503, endPoint y: 258, distance: 184.0
click at [0, 0] on slot at bounding box center [0, 0] width 0 height 0
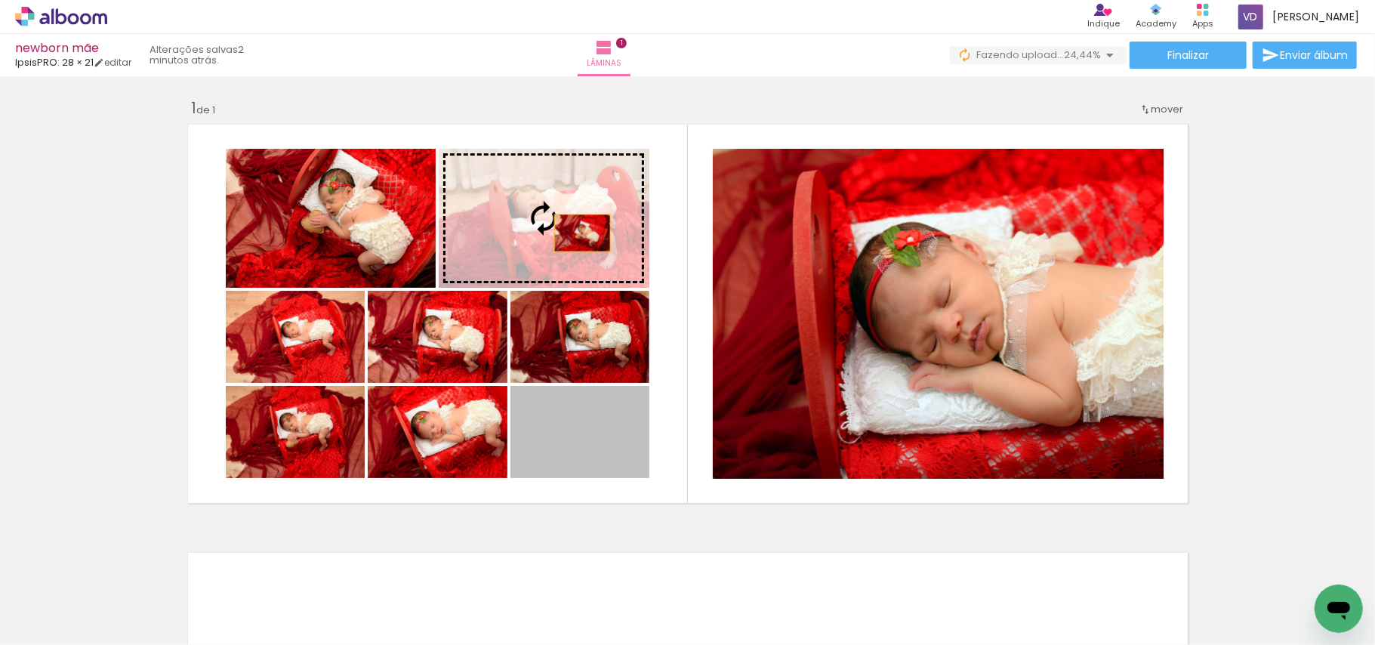
drag, startPoint x: 592, startPoint y: 439, endPoint x: 575, endPoint y: 233, distance: 206.9
click at [0, 0] on slot at bounding box center [0, 0] width 0 height 0
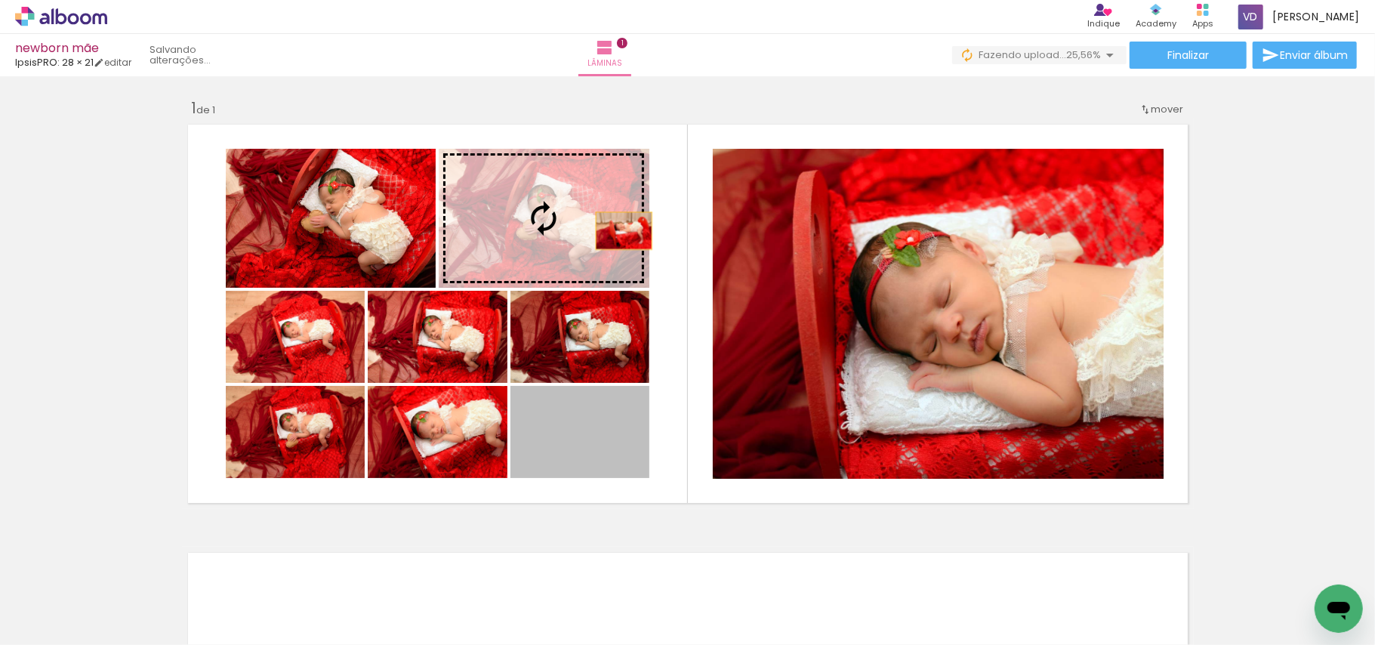
drag, startPoint x: 600, startPoint y: 446, endPoint x: 616, endPoint y: 230, distance: 215.9
click at [0, 0] on slot at bounding box center [0, 0] width 0 height 0
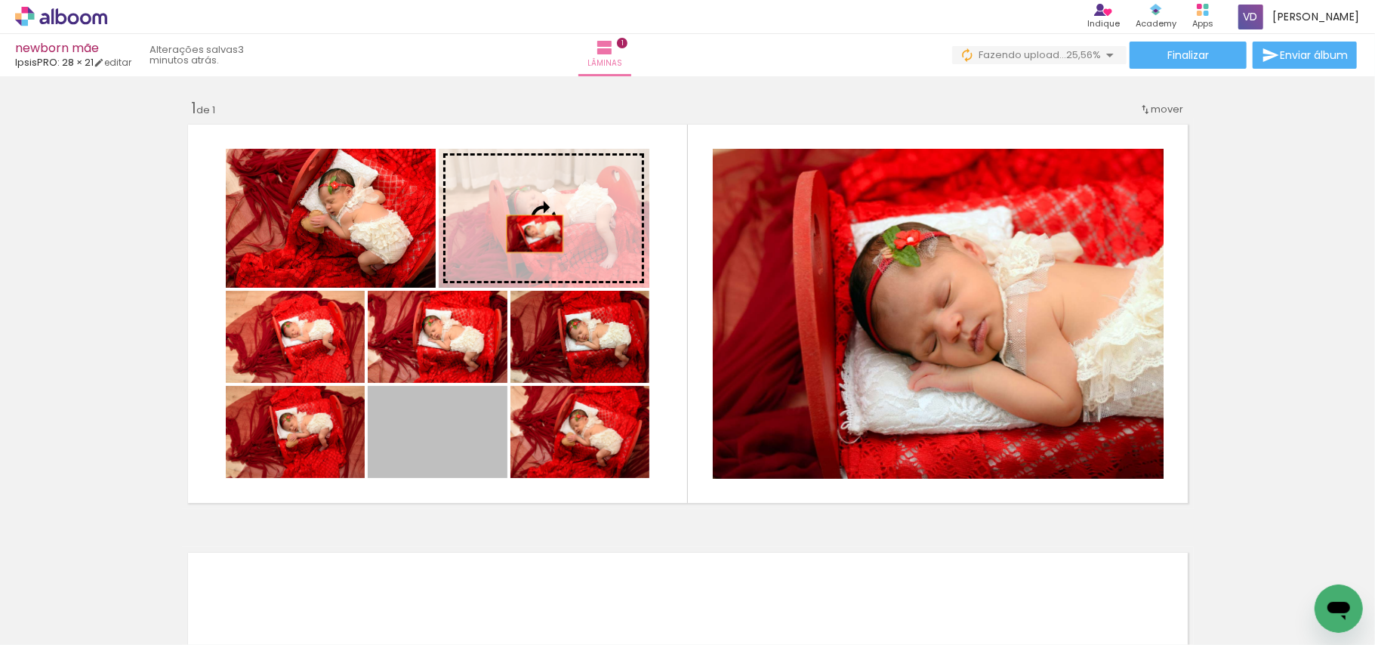
drag, startPoint x: 450, startPoint y: 433, endPoint x: 529, endPoint y: 233, distance: 215.0
click at [0, 0] on slot at bounding box center [0, 0] width 0 height 0
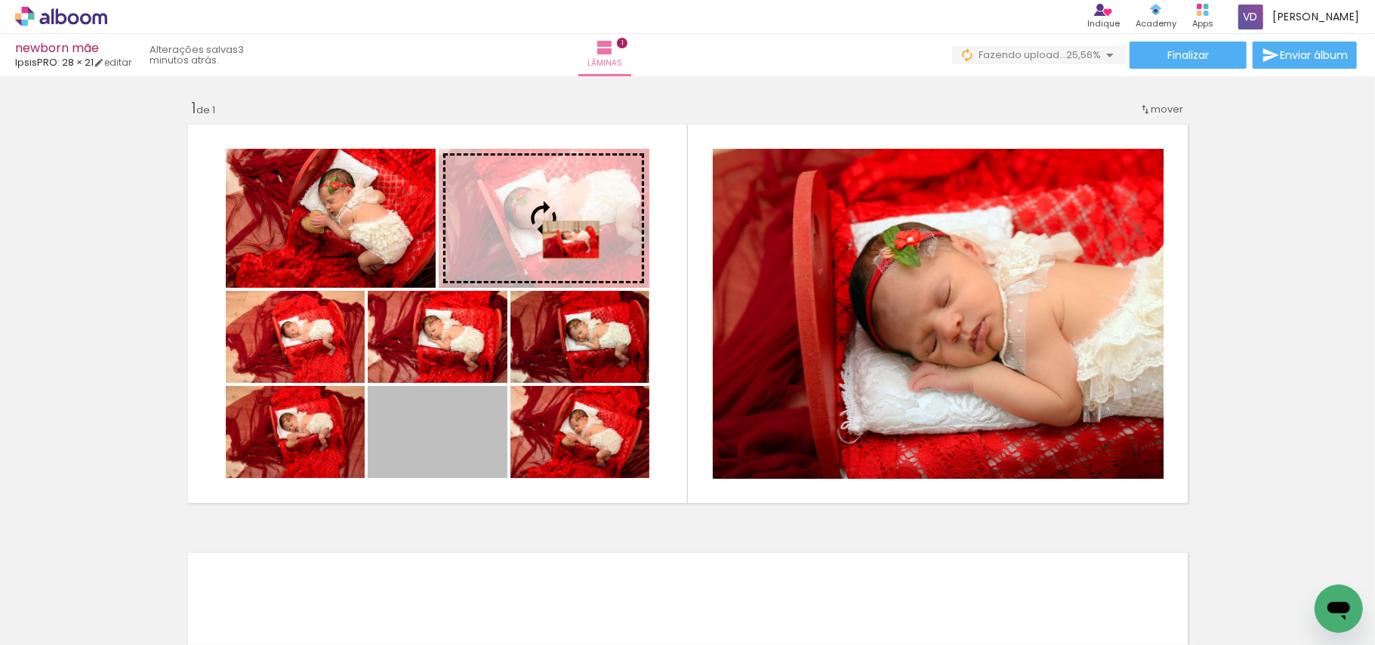
drag, startPoint x: 460, startPoint y: 457, endPoint x: 563, endPoint y: 233, distance: 246.4
click at [0, 0] on slot at bounding box center [0, 0] width 0 height 0
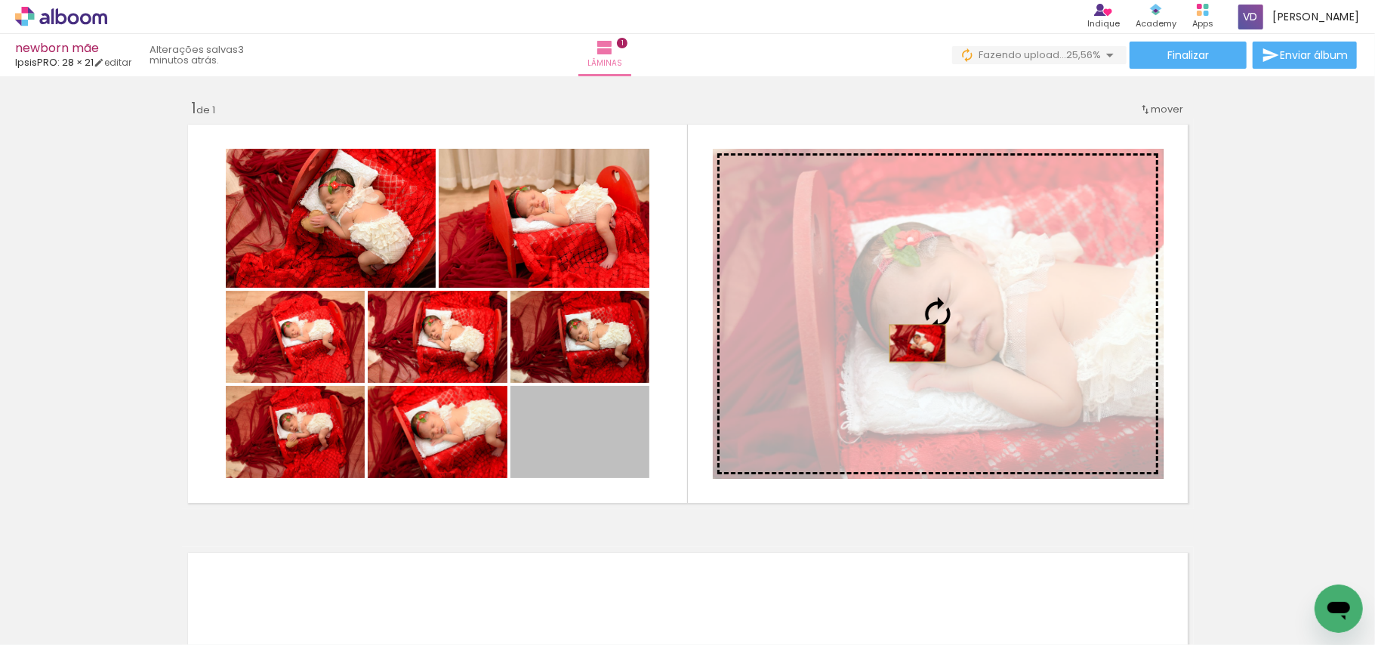
drag, startPoint x: 592, startPoint y: 450, endPoint x: 910, endPoint y: 343, distance: 335.6
click at [0, 0] on slot at bounding box center [0, 0] width 0 height 0
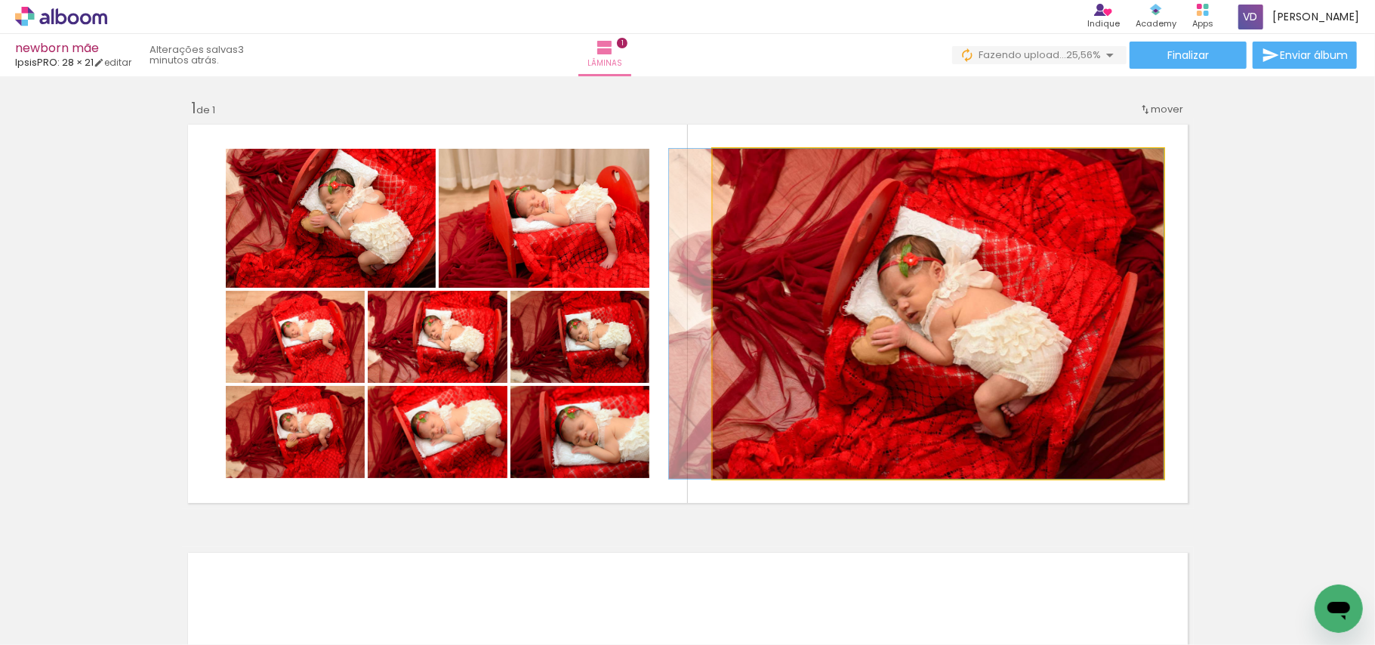
drag, startPoint x: 970, startPoint y: 379, endPoint x: 940, endPoint y: 379, distance: 30.2
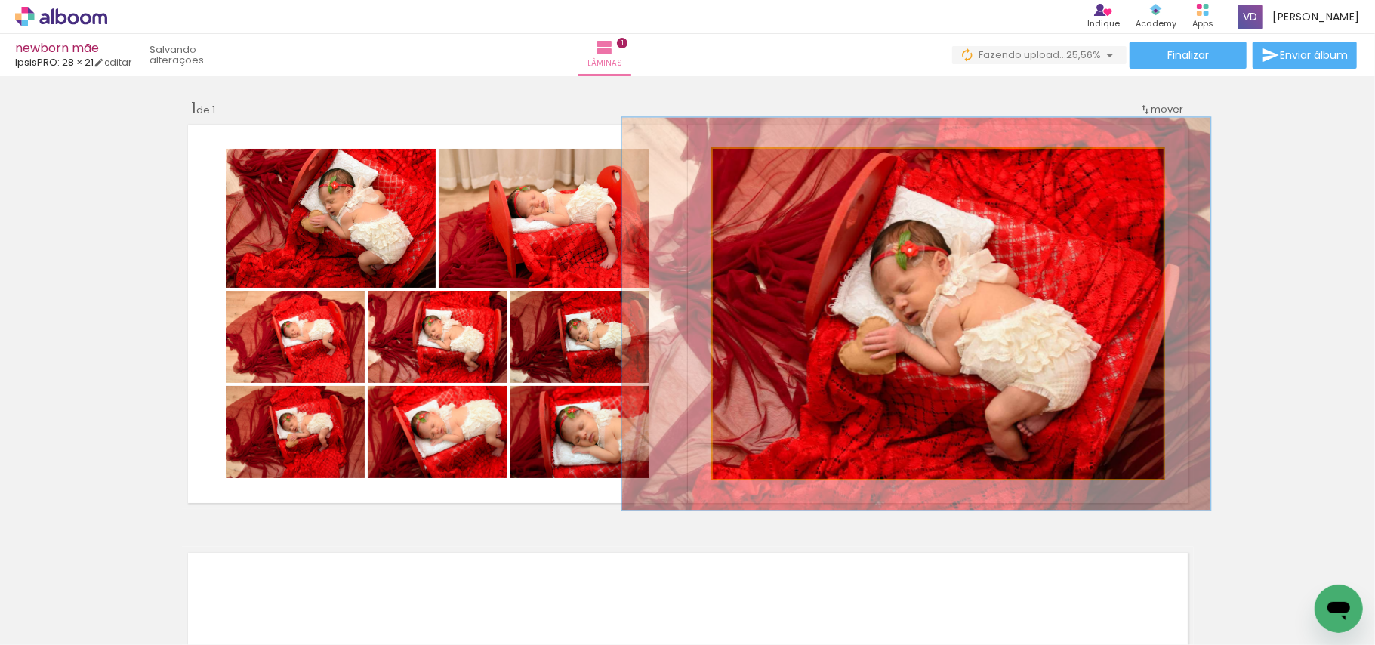
drag, startPoint x: 744, startPoint y: 171, endPoint x: 754, endPoint y: 170, distance: 9.8
type paper-slider "119"
click at [754, 170] on div at bounding box center [758, 165] width 24 height 24
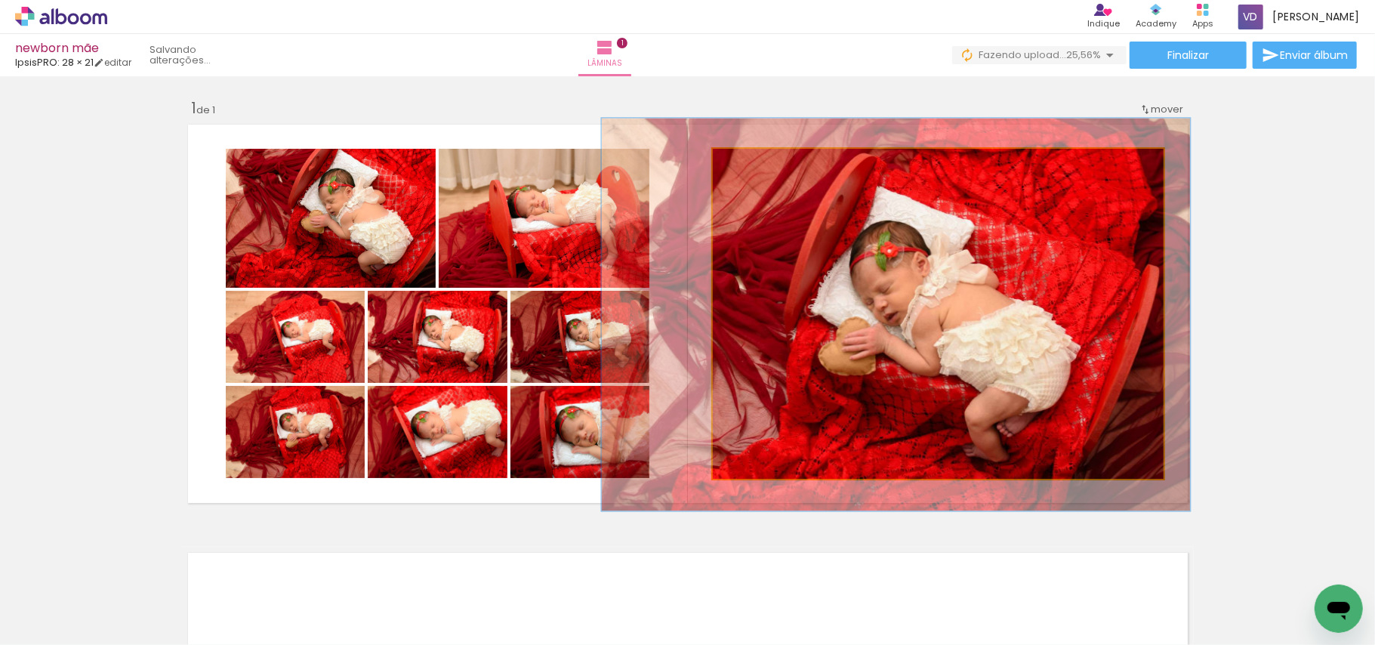
drag, startPoint x: 1070, startPoint y: 339, endPoint x: 1050, endPoint y: 340, distance: 19.7
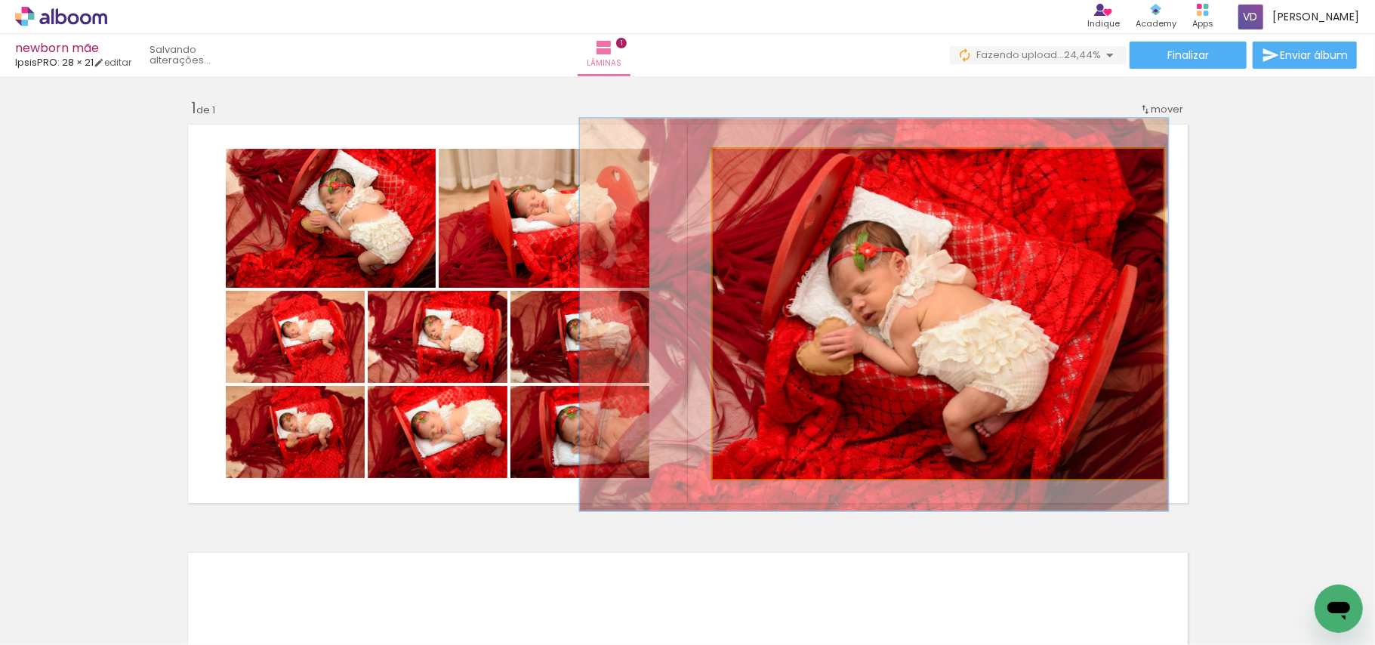
drag, startPoint x: 1053, startPoint y: 342, endPoint x: 1031, endPoint y: 342, distance: 21.9
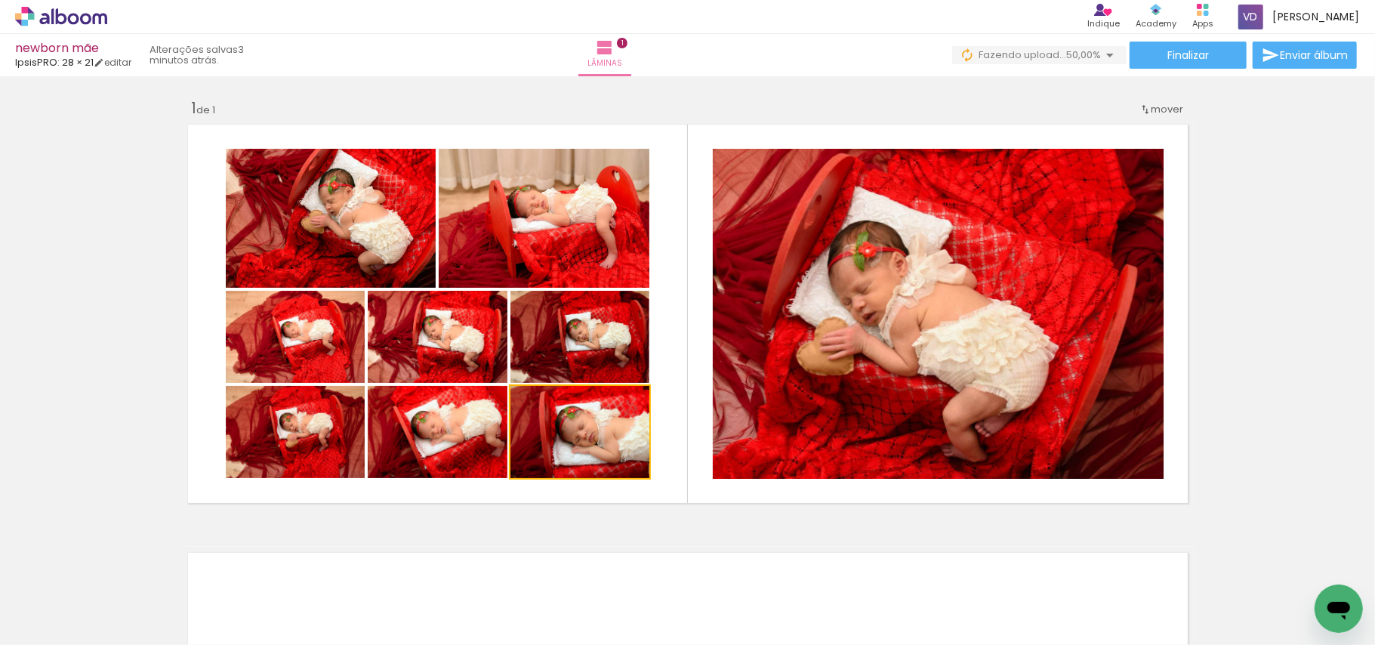
drag, startPoint x: 597, startPoint y: 415, endPoint x: 792, endPoint y: 330, distance: 213.4
click at [0, 0] on slot at bounding box center [0, 0] width 0 height 0
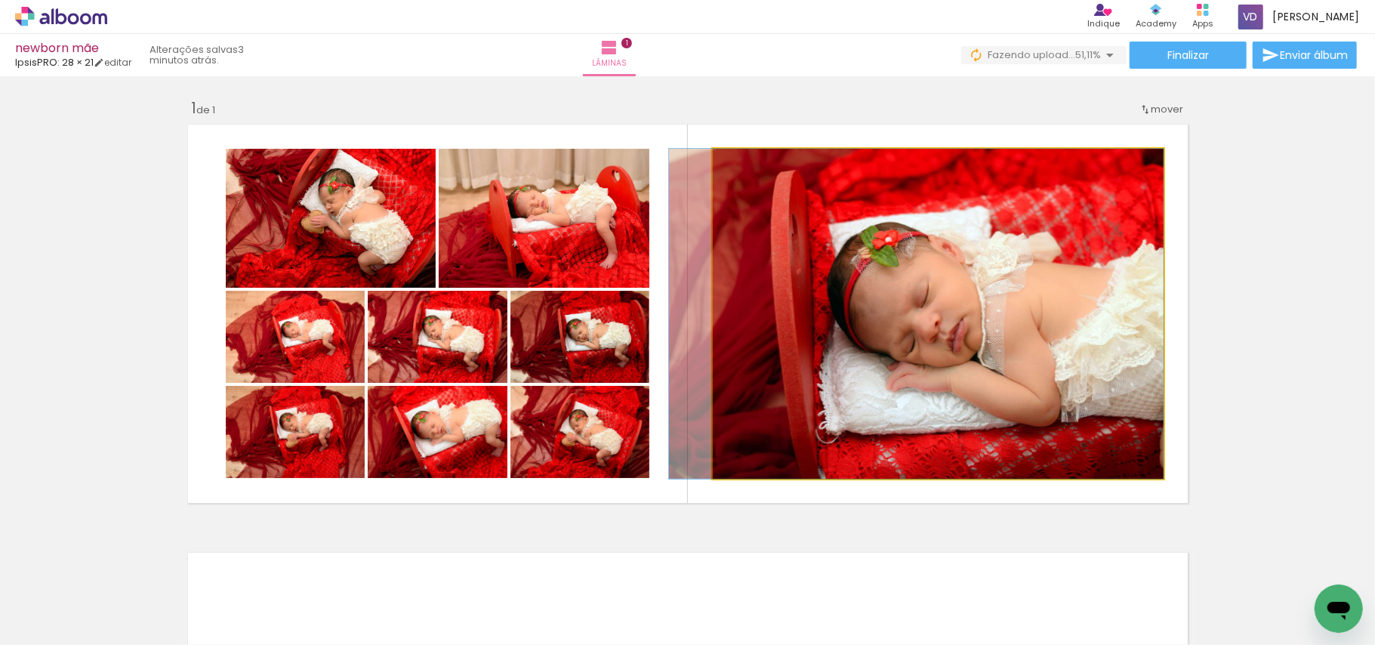
drag, startPoint x: 889, startPoint y: 366, endPoint x: 862, endPoint y: 367, distance: 27.2
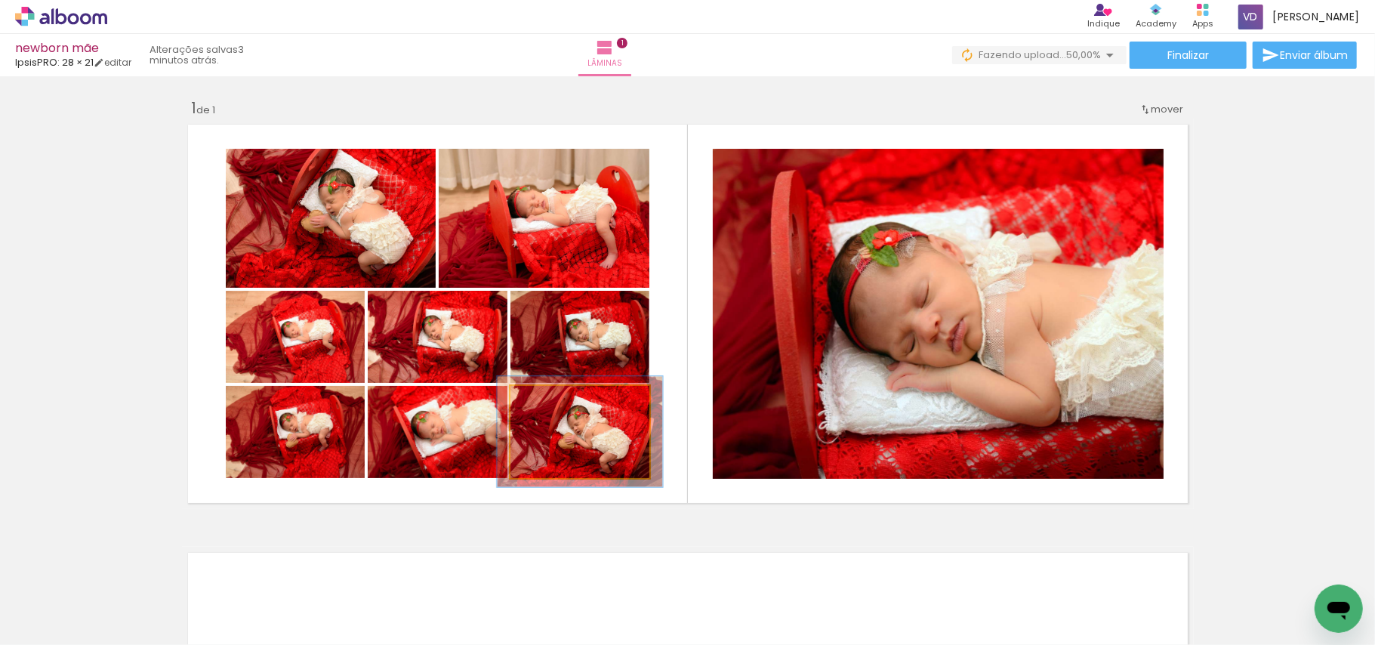
drag, startPoint x: 539, startPoint y: 405, endPoint x: 548, endPoint y: 402, distance: 10.3
click at [549, 402] on div at bounding box center [556, 402] width 14 height 14
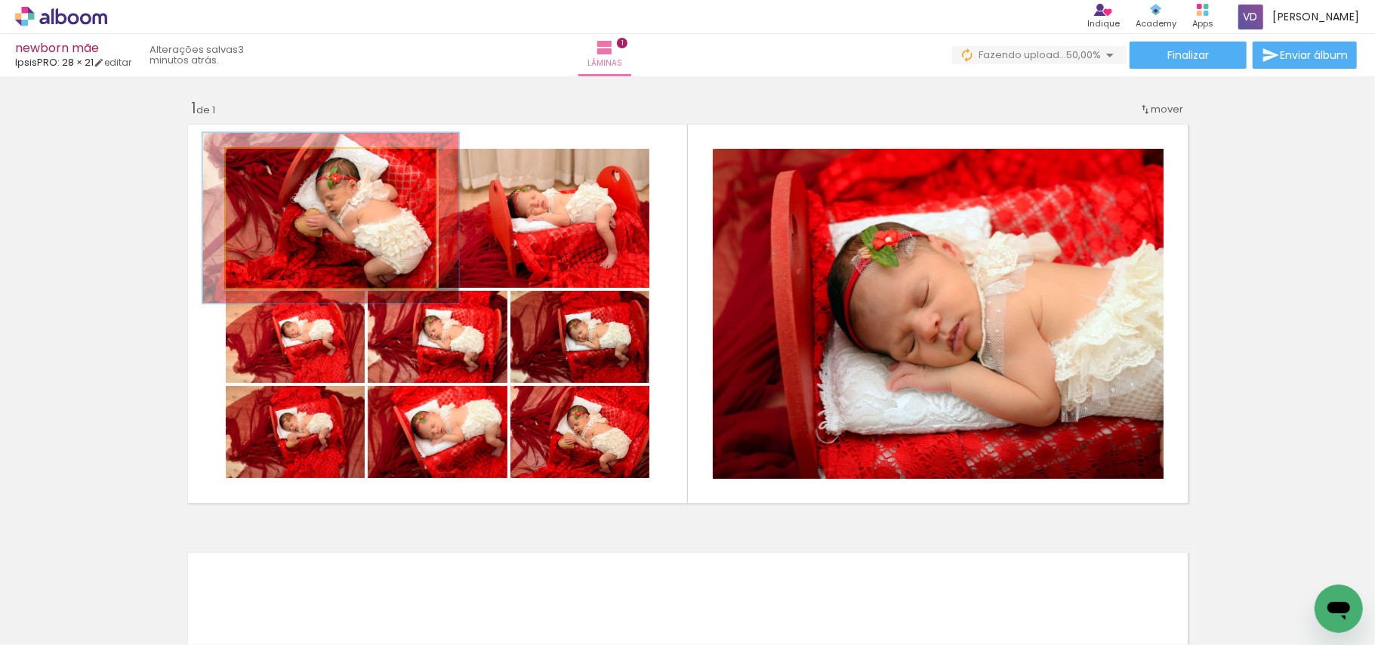
drag, startPoint x: 258, startPoint y: 166, endPoint x: 269, endPoint y: 166, distance: 11.3
click at [269, 166] on div at bounding box center [273, 165] width 24 height 24
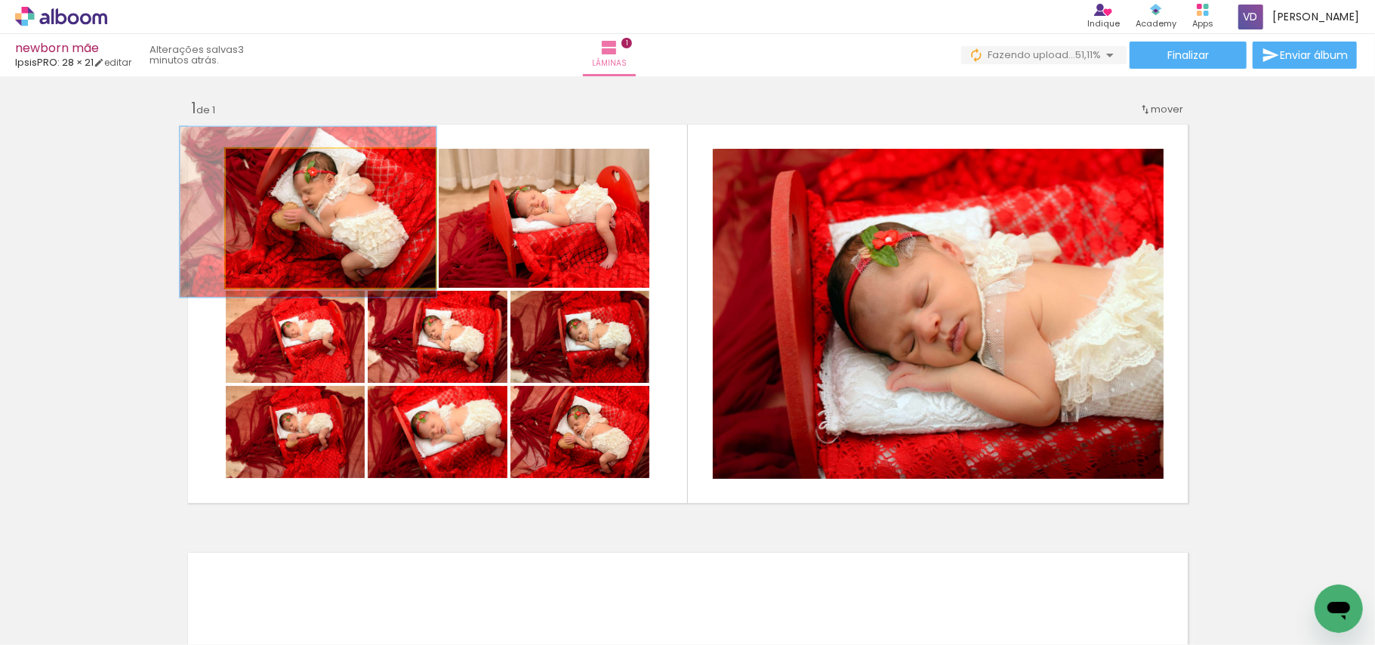
drag, startPoint x: 325, startPoint y: 225, endPoint x: 302, endPoint y: 219, distance: 23.5
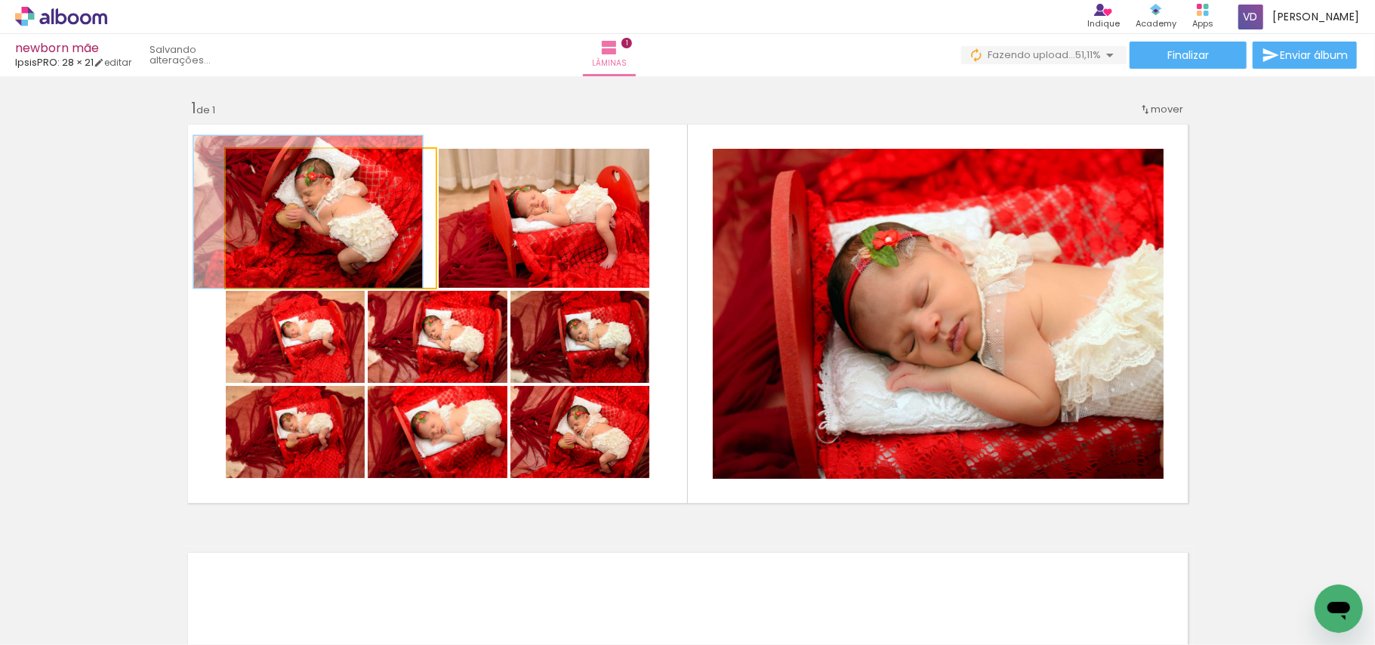
drag, startPoint x: 269, startPoint y: 163, endPoint x: 261, endPoint y: 162, distance: 7.7
type paper-slider "109"
click at [261, 162] on div at bounding box center [267, 165] width 14 height 14
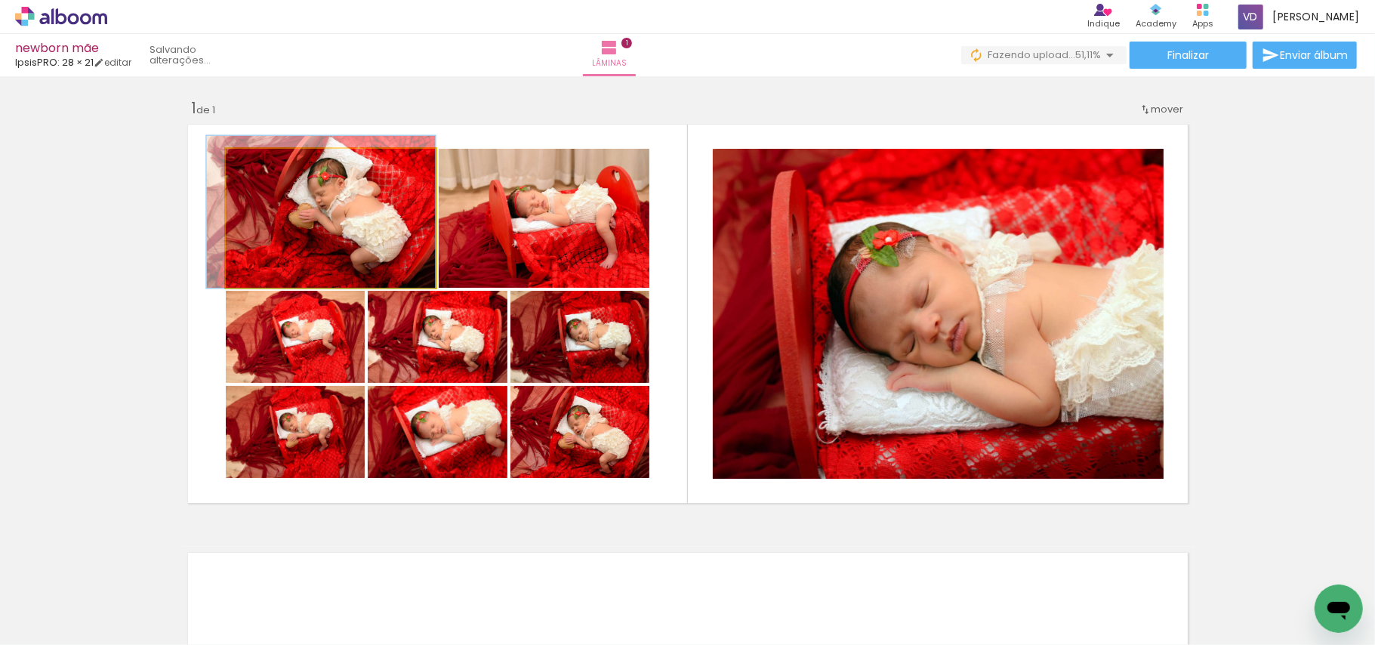
drag, startPoint x: 300, startPoint y: 202, endPoint x: 309, endPoint y: 202, distance: 9.1
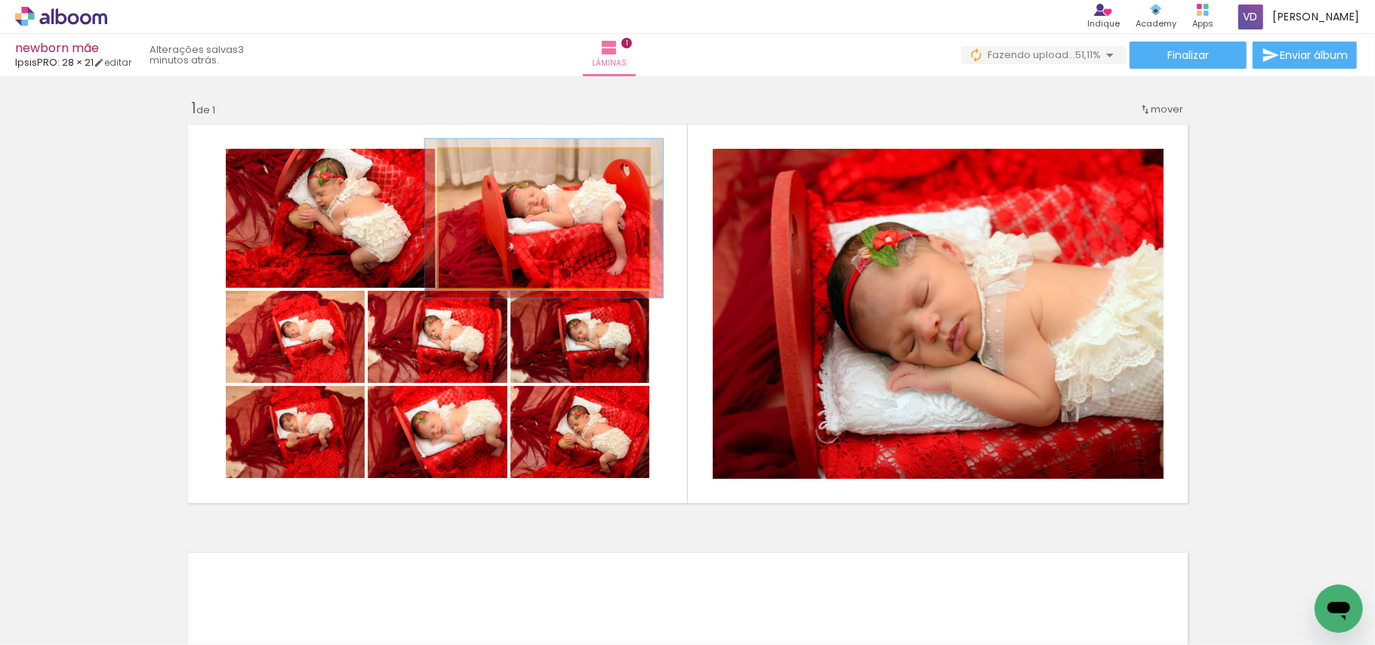
type paper-slider "112"
click at [474, 162] on div at bounding box center [481, 165] width 14 height 14
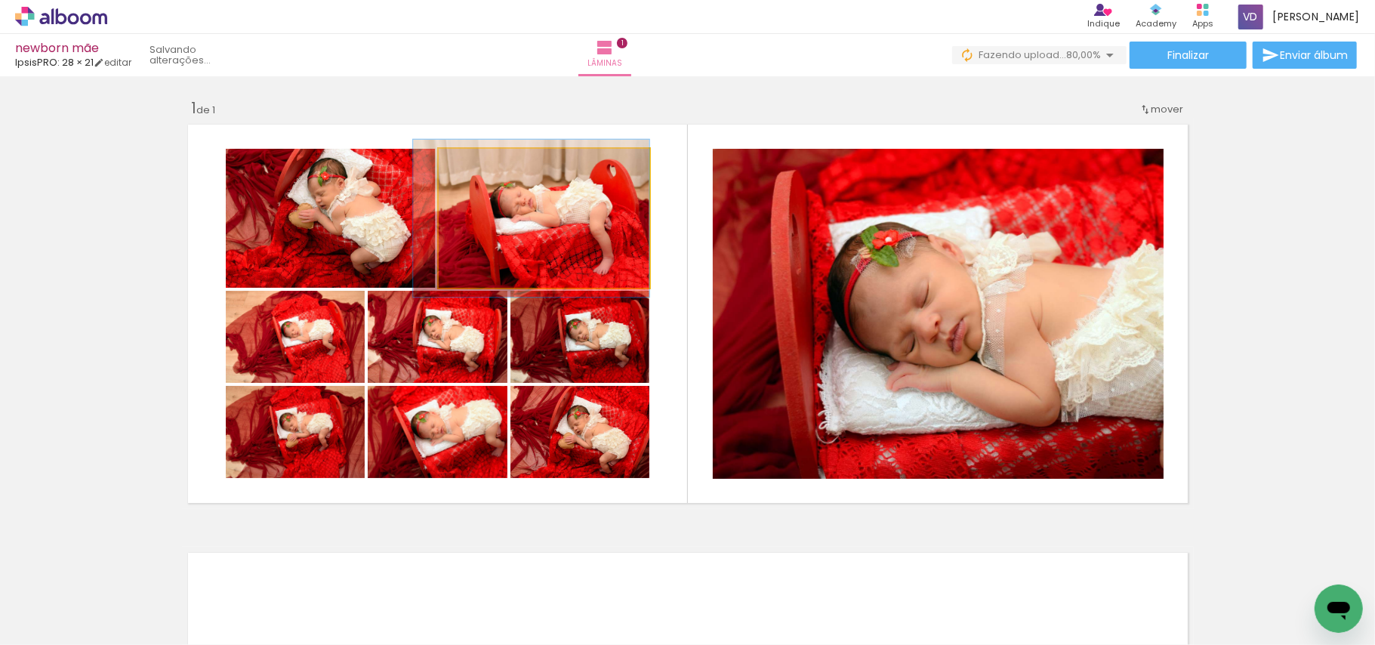
drag, startPoint x: 557, startPoint y: 221, endPoint x: 539, endPoint y: 221, distance: 17.4
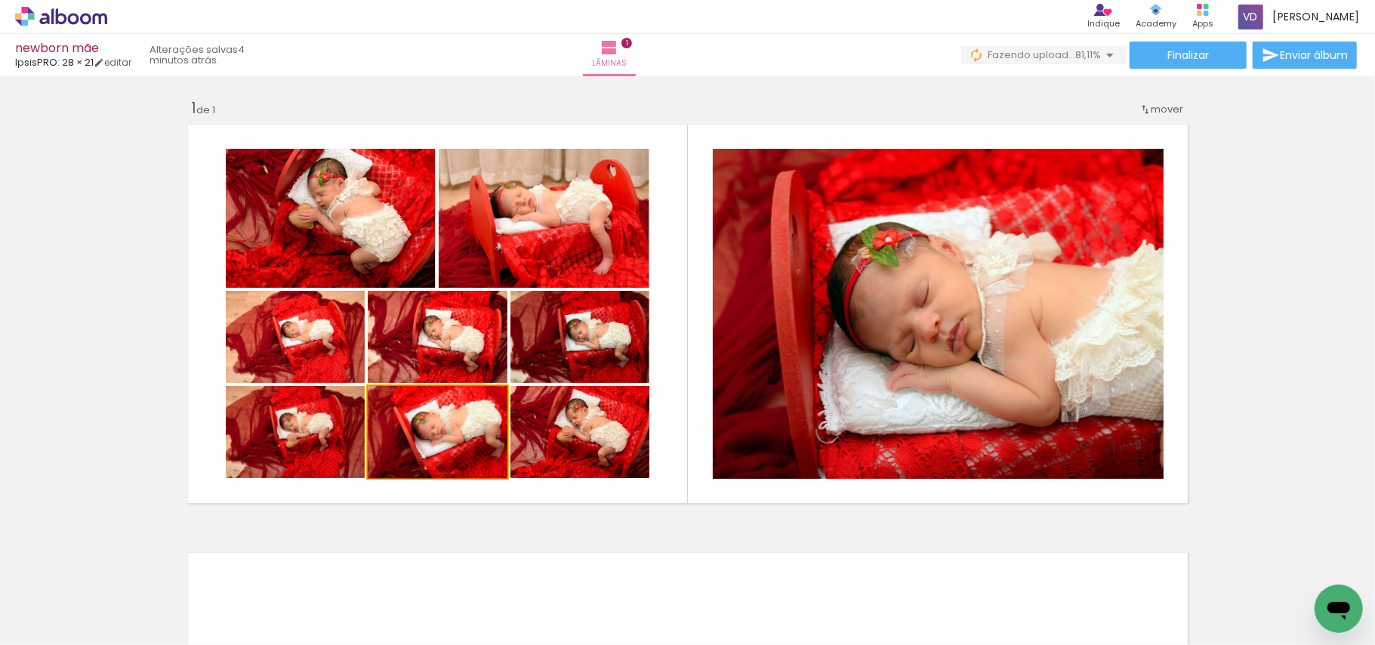
drag, startPoint x: 462, startPoint y: 450, endPoint x: 454, endPoint y: 450, distance: 8.3
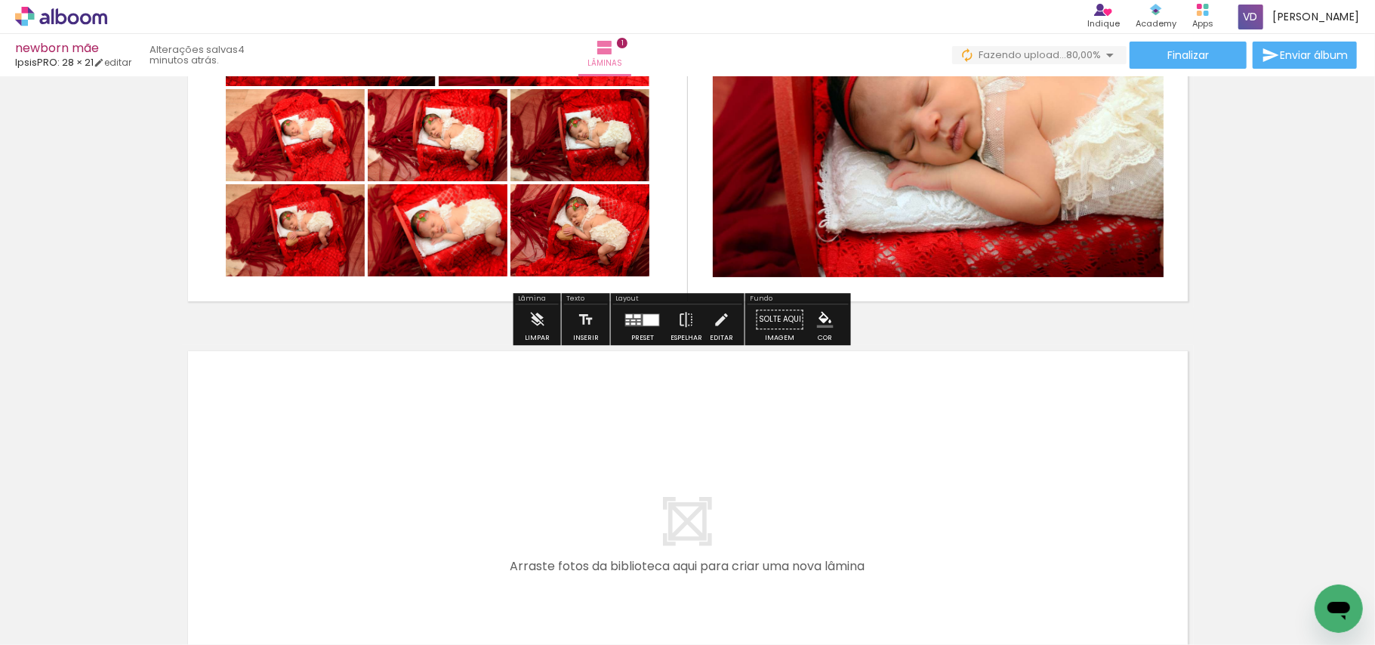
scroll to position [304, 0]
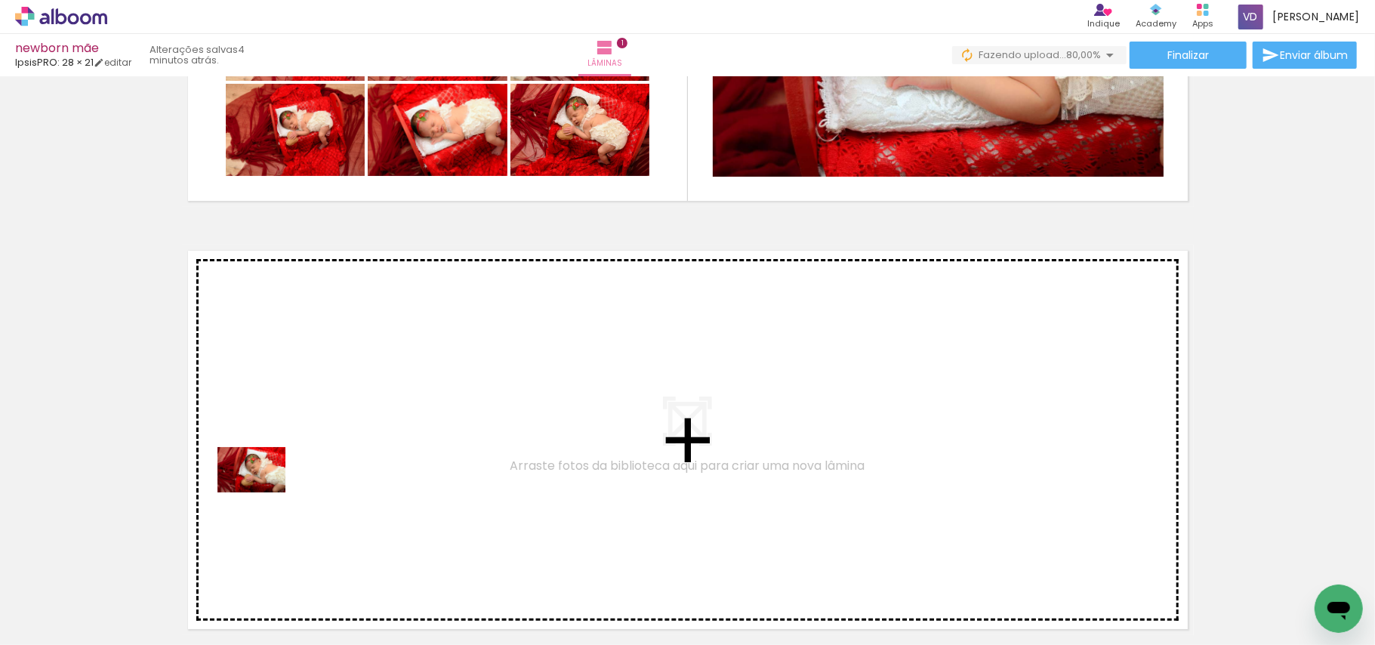
drag, startPoint x: 167, startPoint y: 585, endPoint x: 263, endPoint y: 492, distance: 133.0
click at [263, 492] on quentale-workspace at bounding box center [687, 322] width 1375 height 645
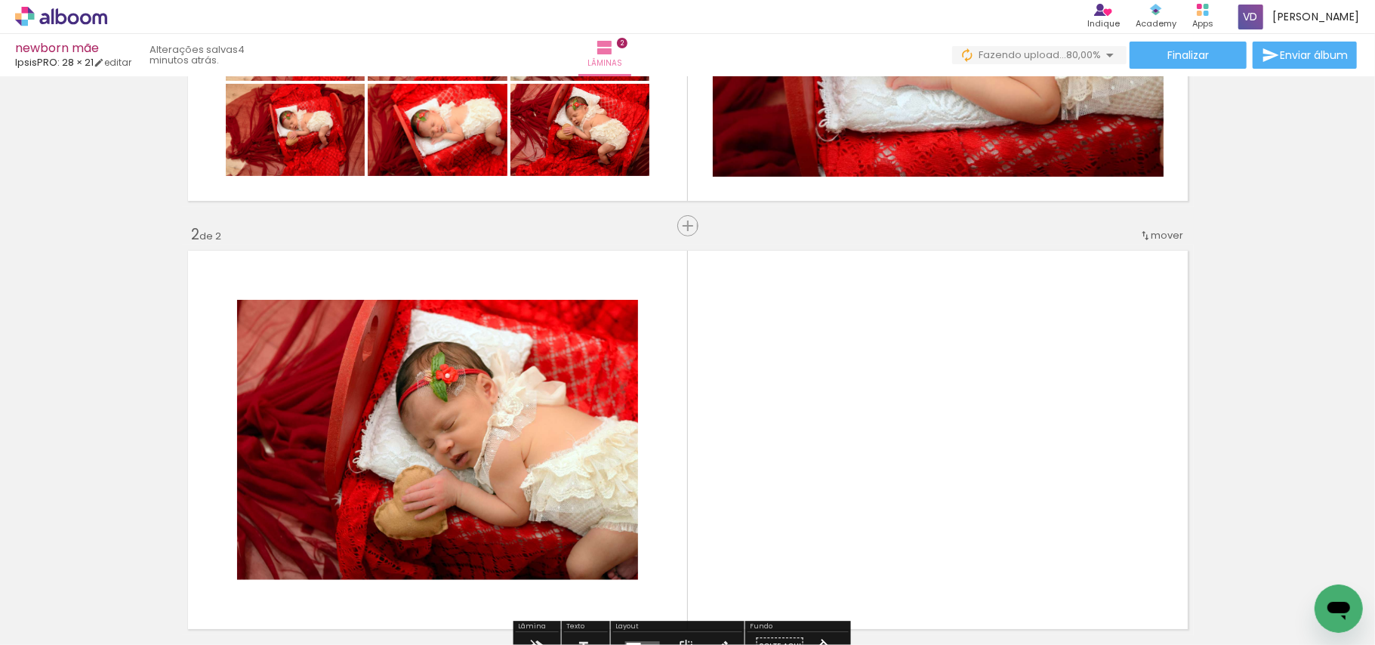
scroll to position [430, 0]
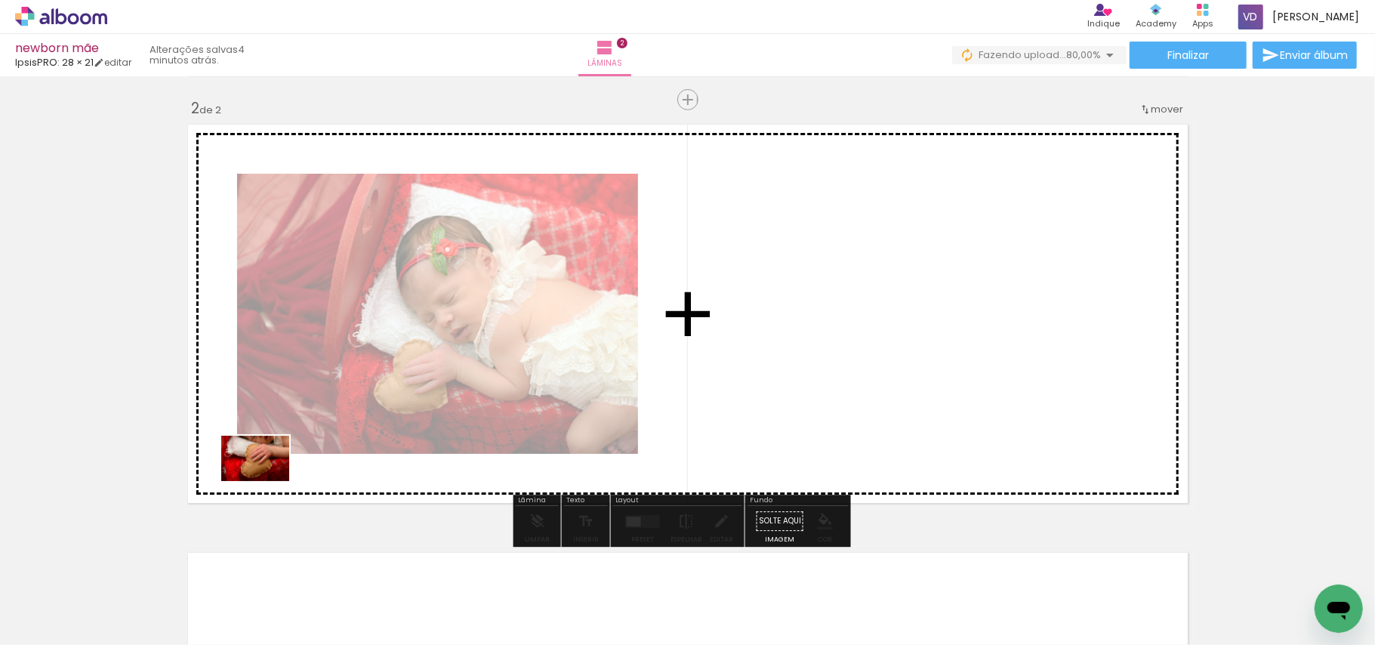
drag, startPoint x: 164, startPoint y: 601, endPoint x: 267, endPoint y: 481, distance: 158.0
click at [267, 481] on quentale-workspace at bounding box center [687, 322] width 1375 height 645
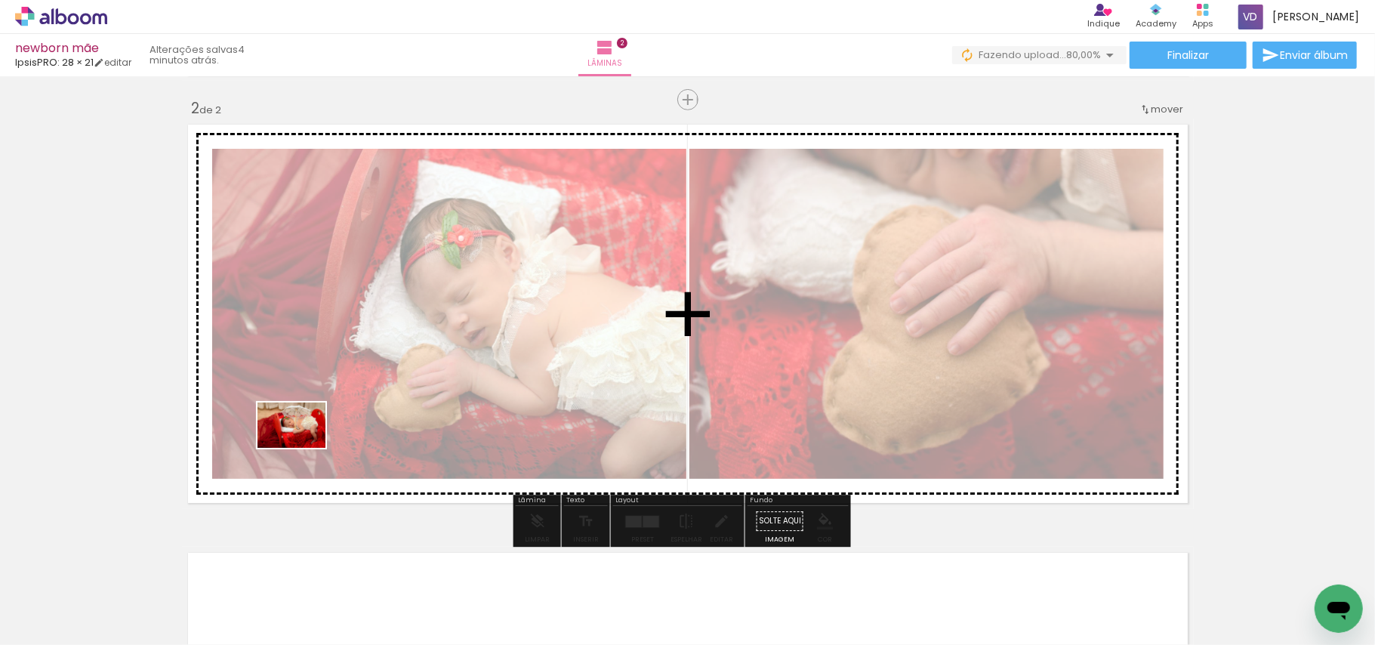
drag, startPoint x: 174, startPoint y: 584, endPoint x: 303, endPoint y: 448, distance: 187.5
click at [303, 448] on quentale-workspace at bounding box center [687, 322] width 1375 height 645
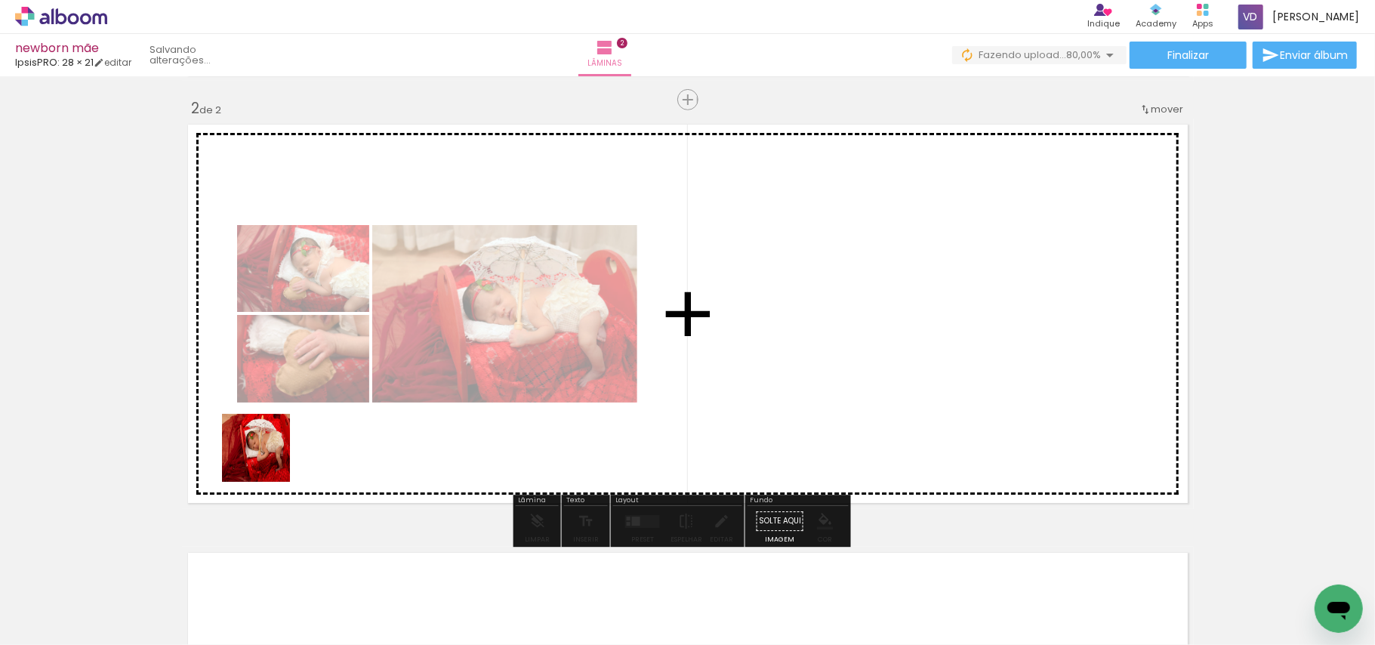
drag, startPoint x: 160, startPoint y: 591, endPoint x: 283, endPoint y: 442, distance: 192.7
click at [283, 442] on quentale-workspace at bounding box center [687, 322] width 1375 height 645
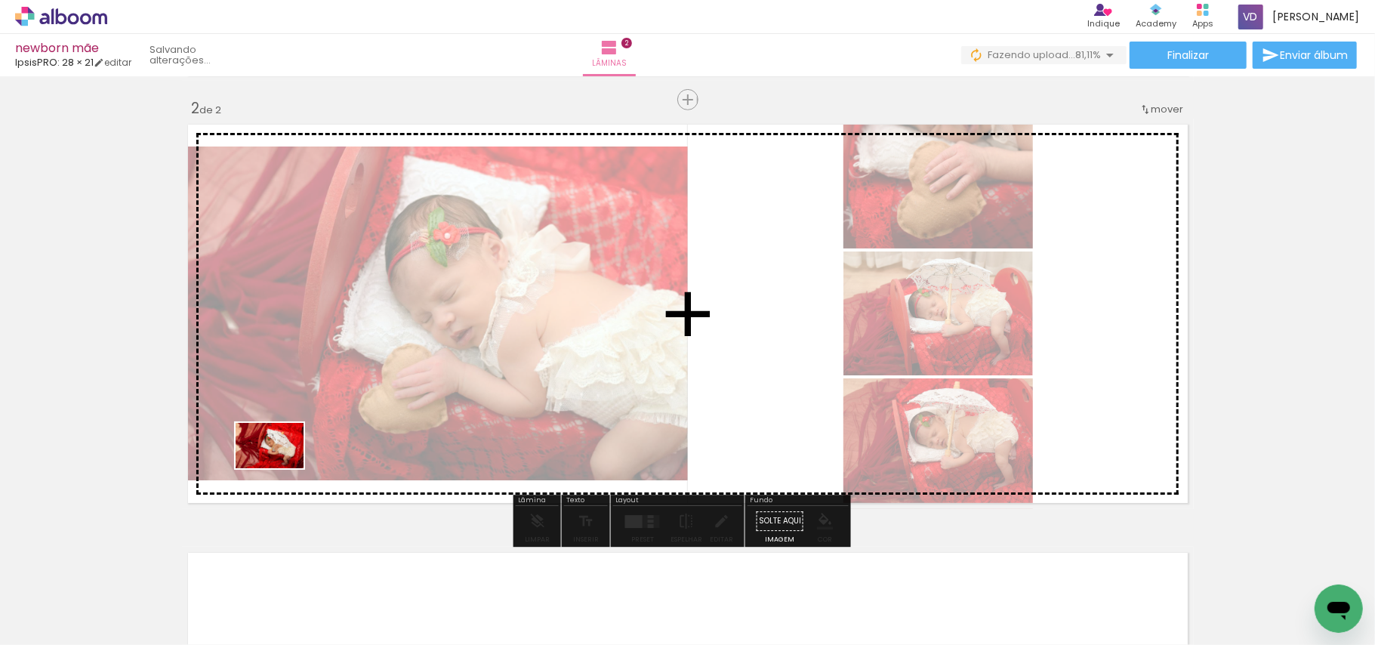
drag, startPoint x: 165, startPoint y: 596, endPoint x: 281, endPoint y: 468, distance: 172.7
click at [281, 468] on quentale-workspace at bounding box center [687, 322] width 1375 height 645
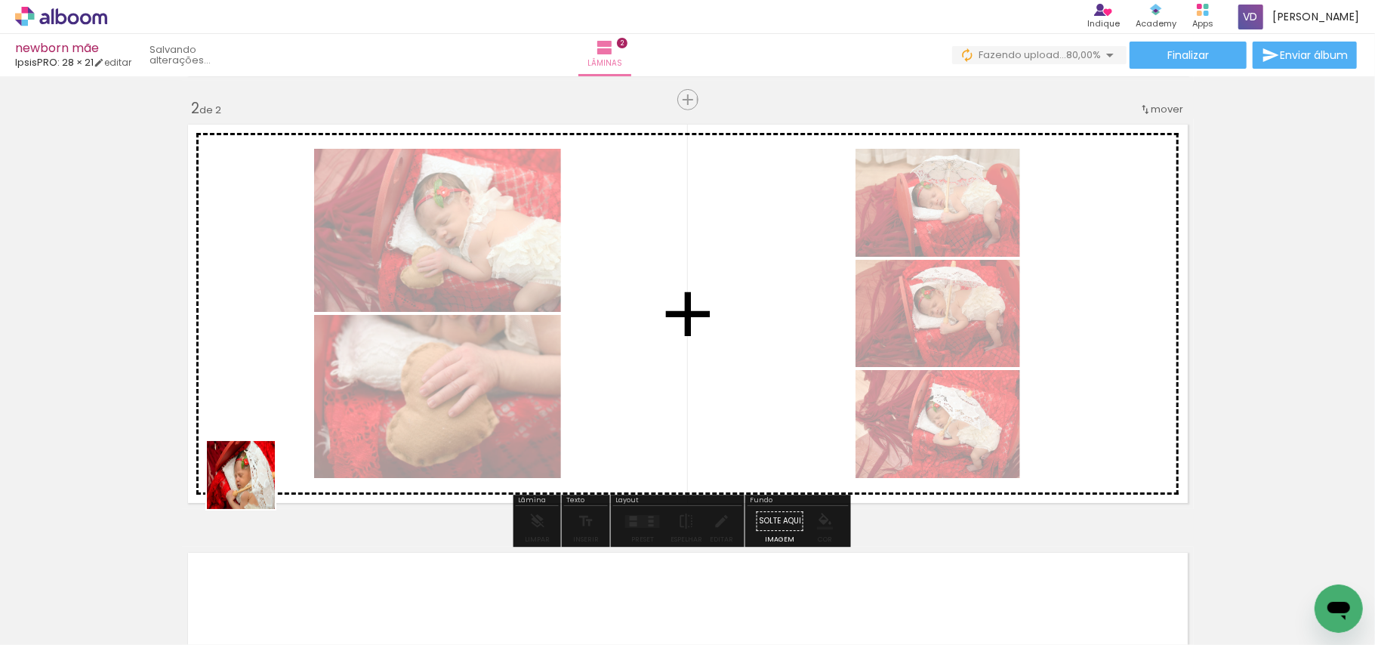
drag, startPoint x: 170, startPoint y: 591, endPoint x: 255, endPoint y: 484, distance: 136.5
click at [255, 484] on quentale-workspace at bounding box center [687, 322] width 1375 height 645
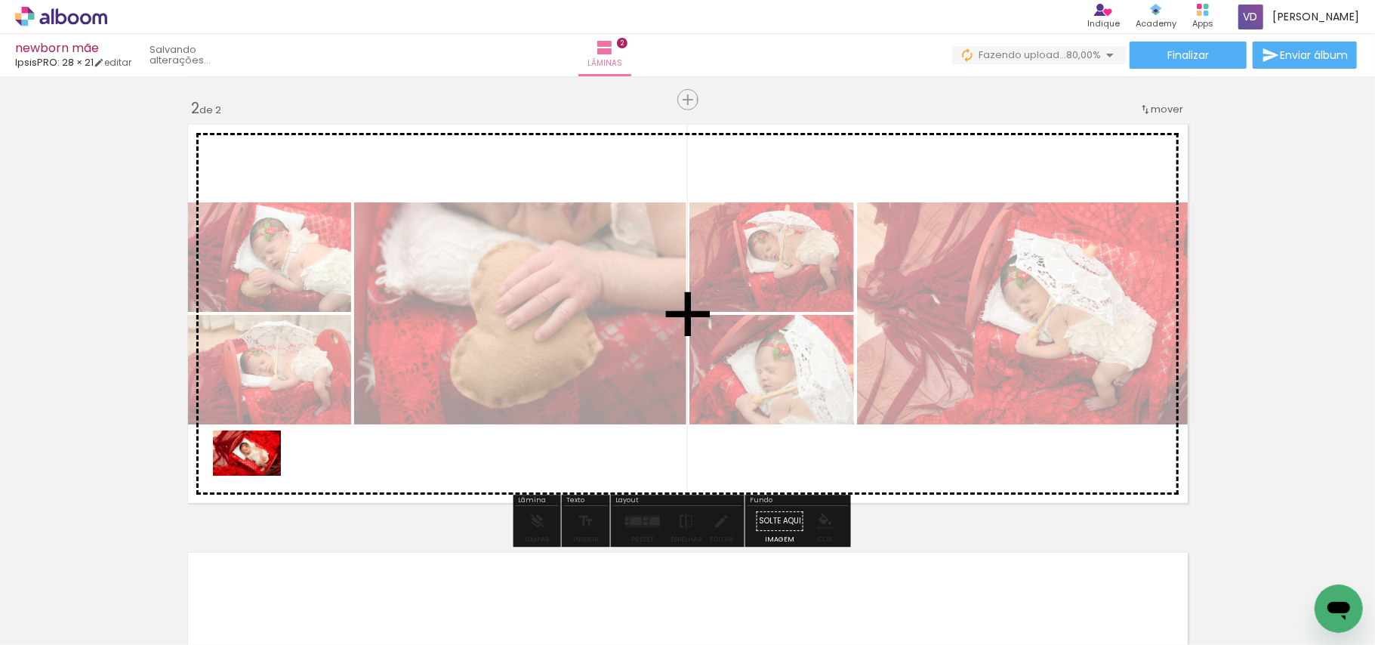
drag, startPoint x: 172, startPoint y: 596, endPoint x: 258, endPoint y: 476, distance: 147.8
click at [258, 476] on quentale-workspace at bounding box center [687, 322] width 1375 height 645
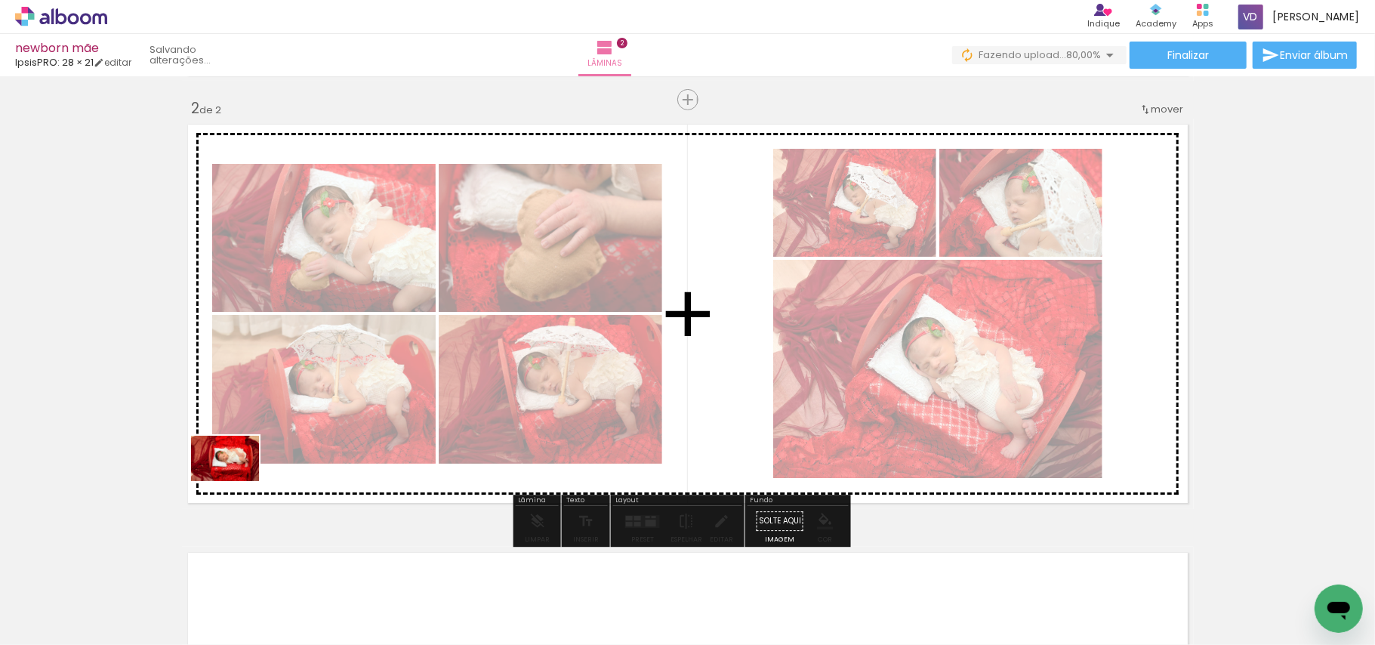
drag, startPoint x: 163, startPoint y: 596, endPoint x: 233, endPoint y: 502, distance: 116.6
click at [237, 480] on quentale-workspace at bounding box center [687, 322] width 1375 height 645
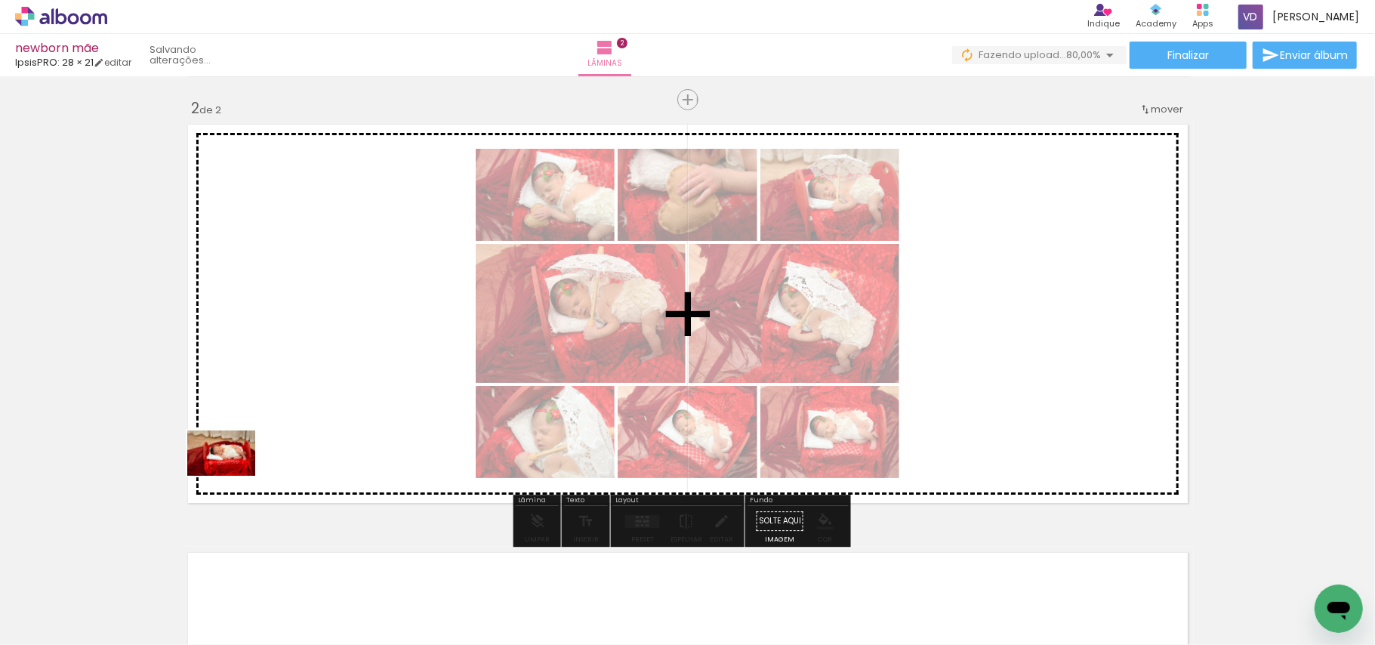
drag, startPoint x: 147, startPoint y: 601, endPoint x: 233, endPoint y: 476, distance: 152.1
click at [233, 476] on quentale-workspace at bounding box center [687, 322] width 1375 height 645
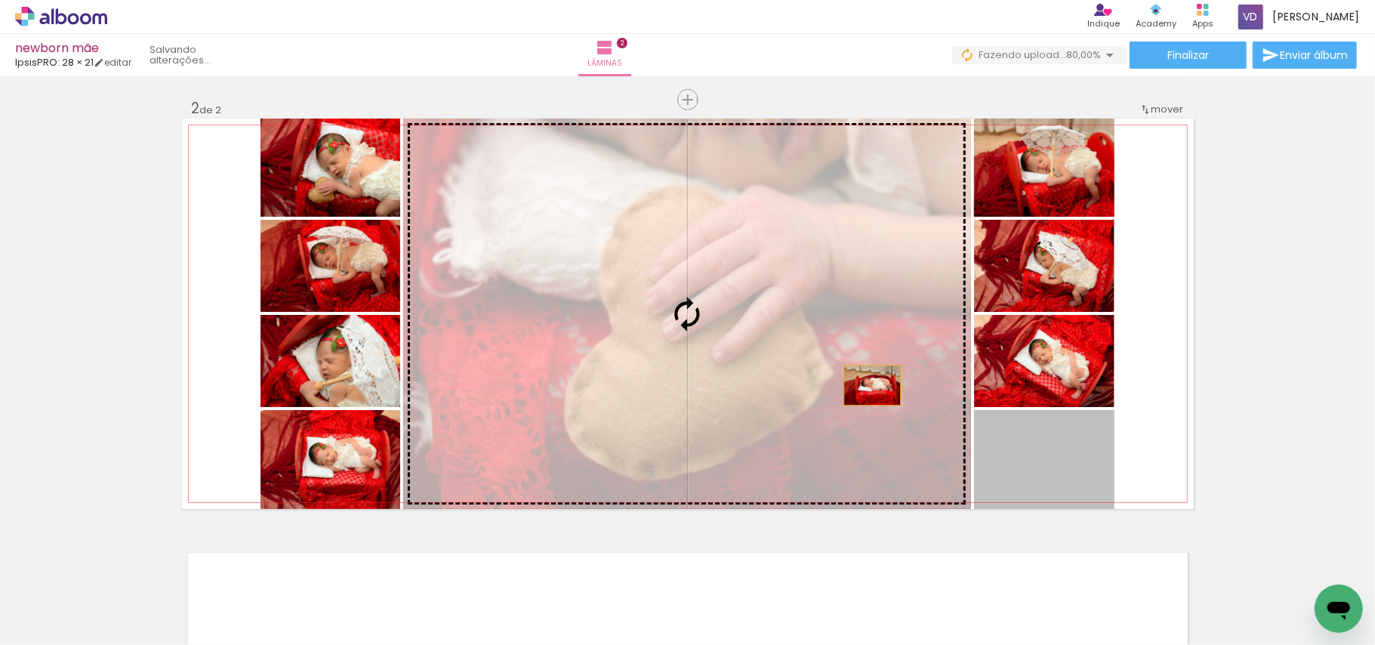
drag, startPoint x: 1067, startPoint y: 474, endPoint x: 773, endPoint y: 347, distance: 319.4
click at [0, 0] on slot at bounding box center [0, 0] width 0 height 0
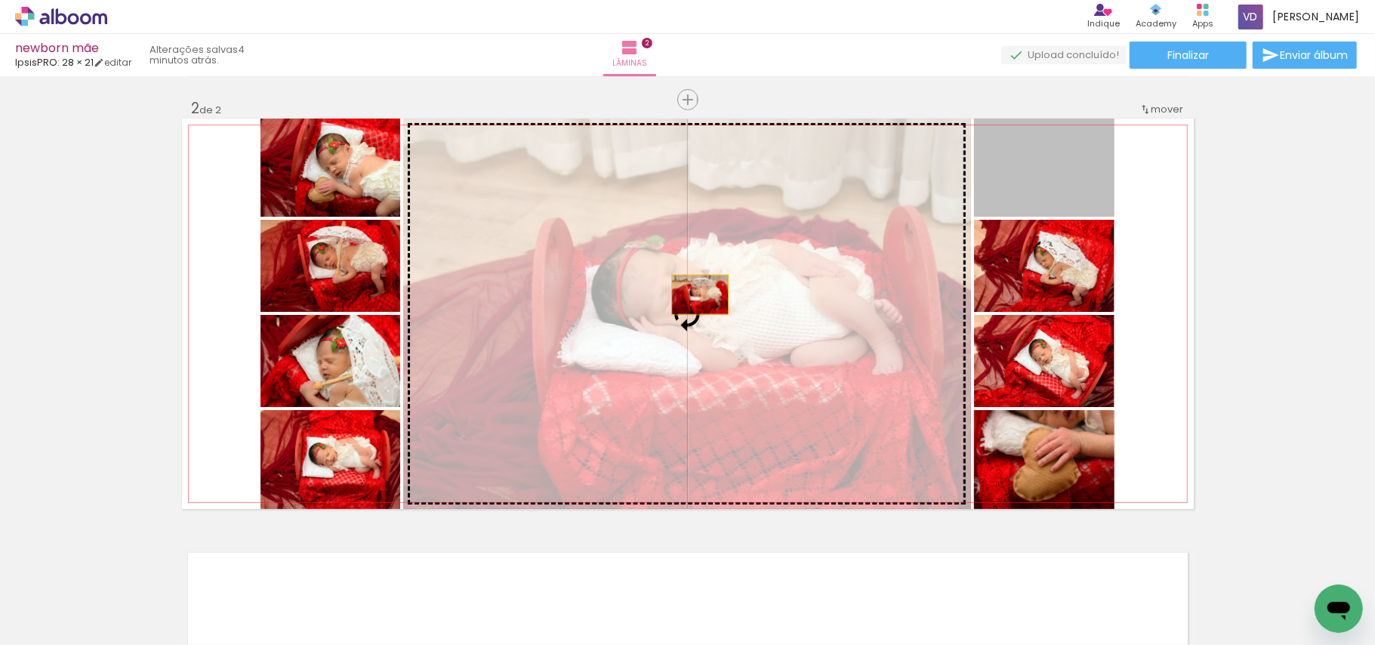
drag, startPoint x: 1056, startPoint y: 185, endPoint x: 693, endPoint y: 295, distance: 379.5
click at [0, 0] on slot at bounding box center [0, 0] width 0 height 0
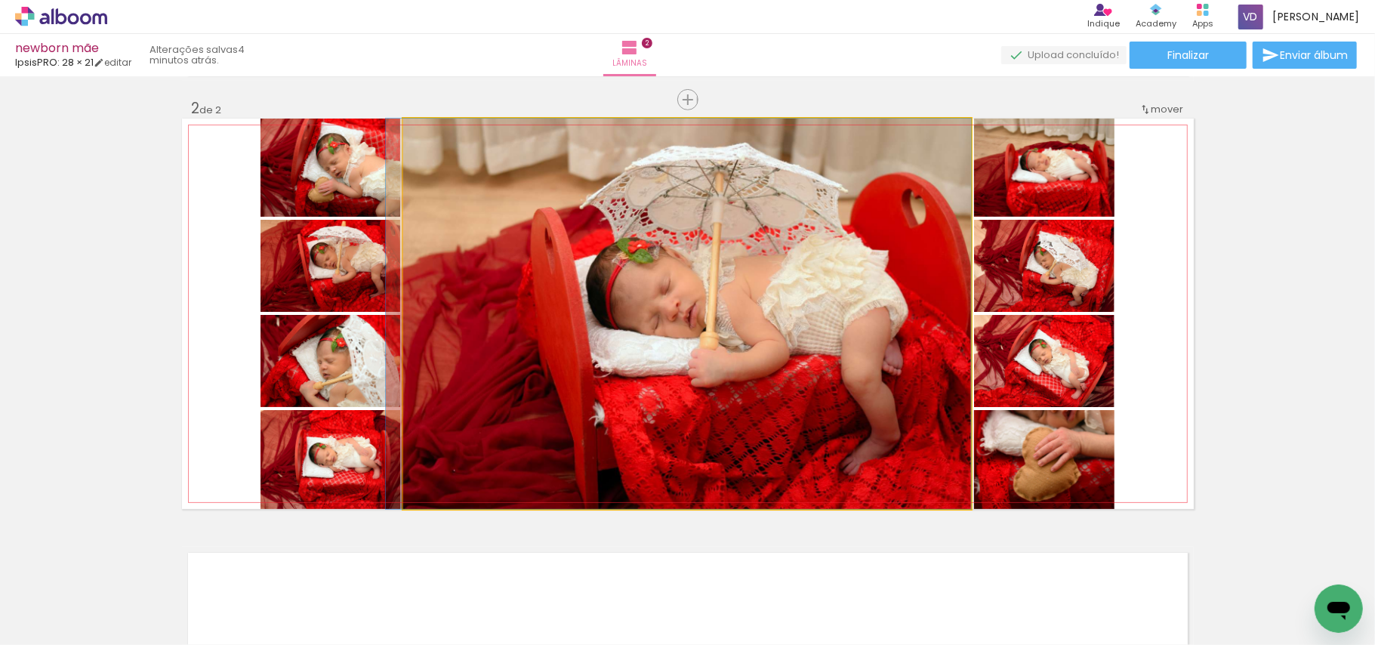
drag, startPoint x: 823, startPoint y: 335, endPoint x: 802, endPoint y: 337, distance: 20.5
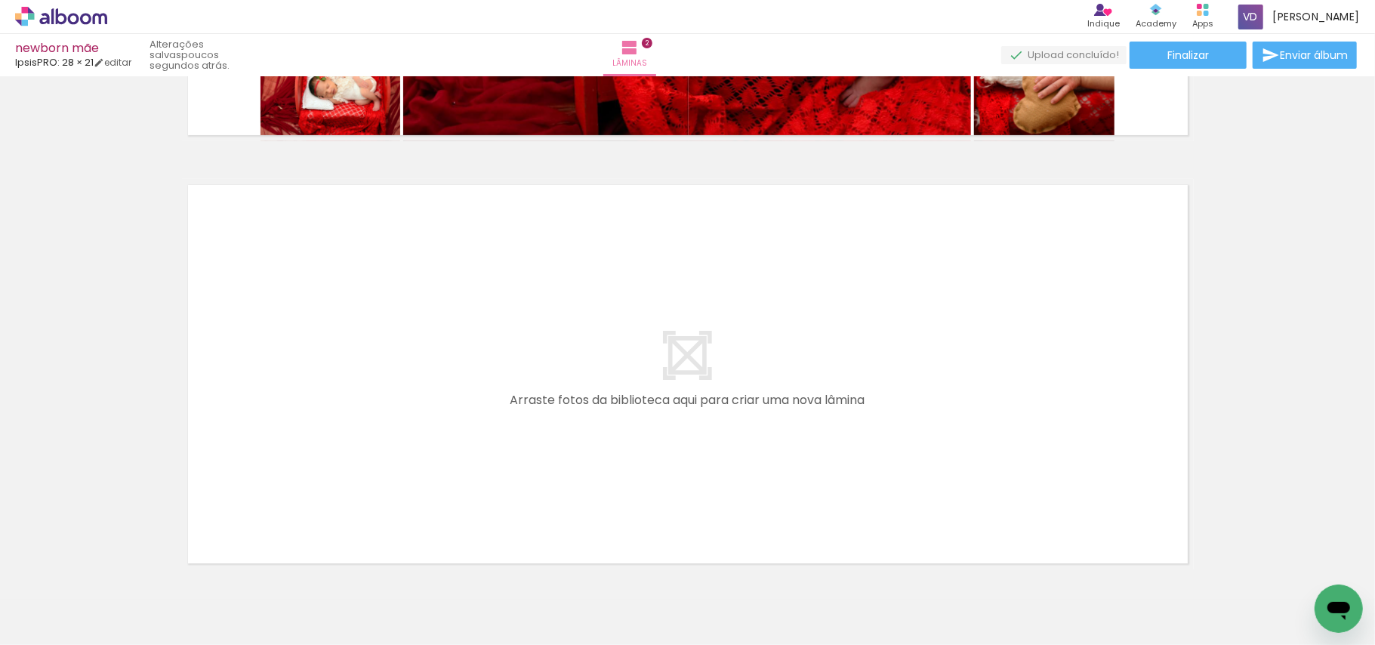
scroll to position [832, 0]
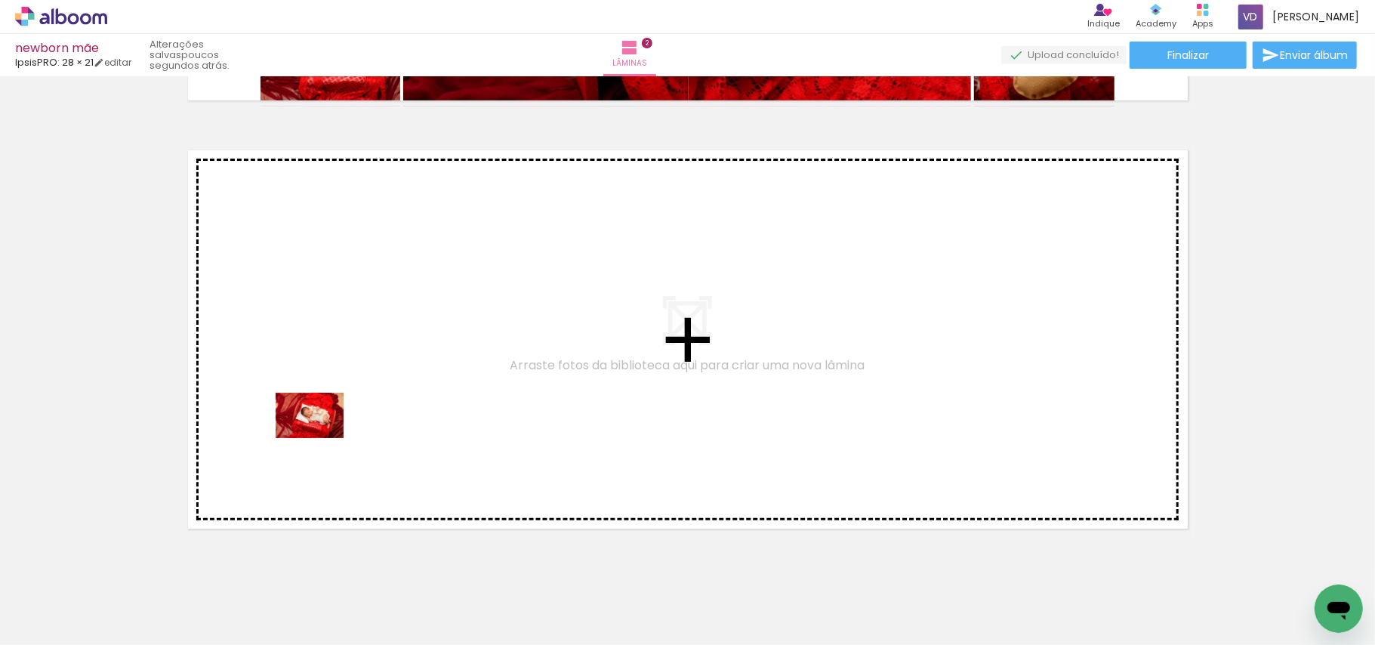
drag, startPoint x: 161, startPoint y: 603, endPoint x: 321, endPoint y: 438, distance: 229.7
click at [321, 438] on quentale-workspace at bounding box center [687, 322] width 1375 height 645
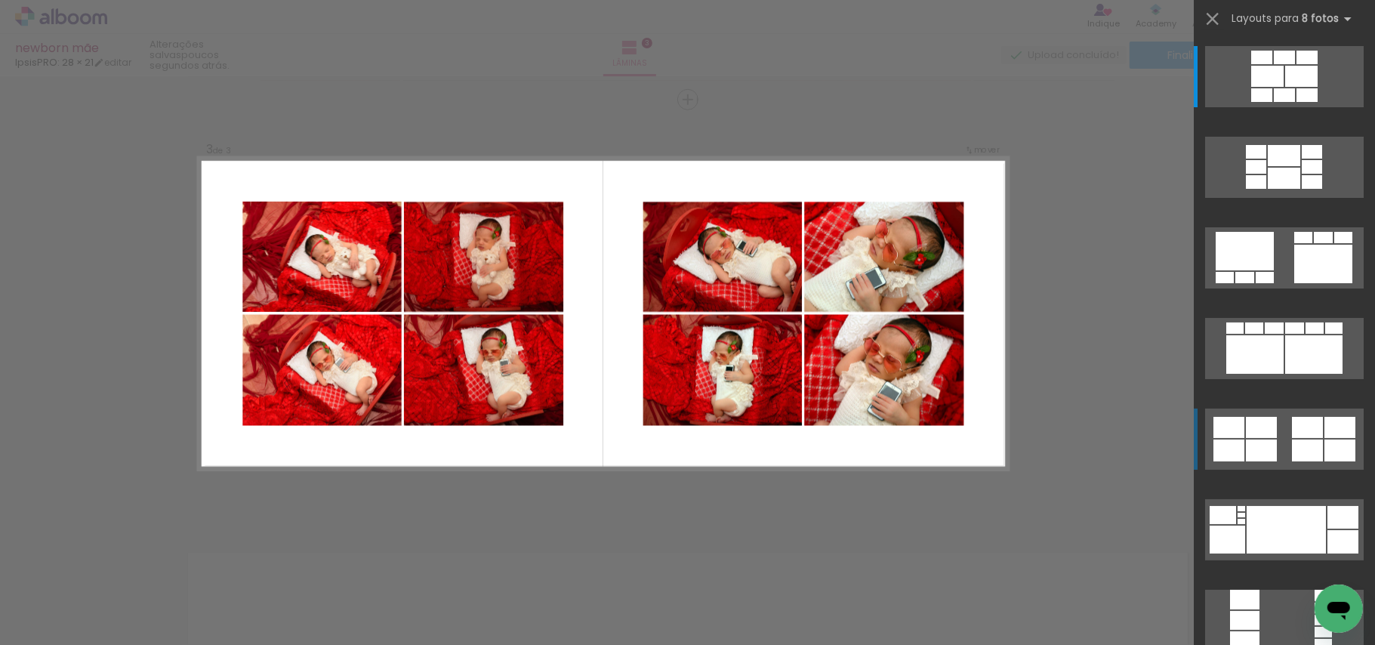
click at [1271, 440] on quentale-layouter at bounding box center [1285, 439] width 159 height 61
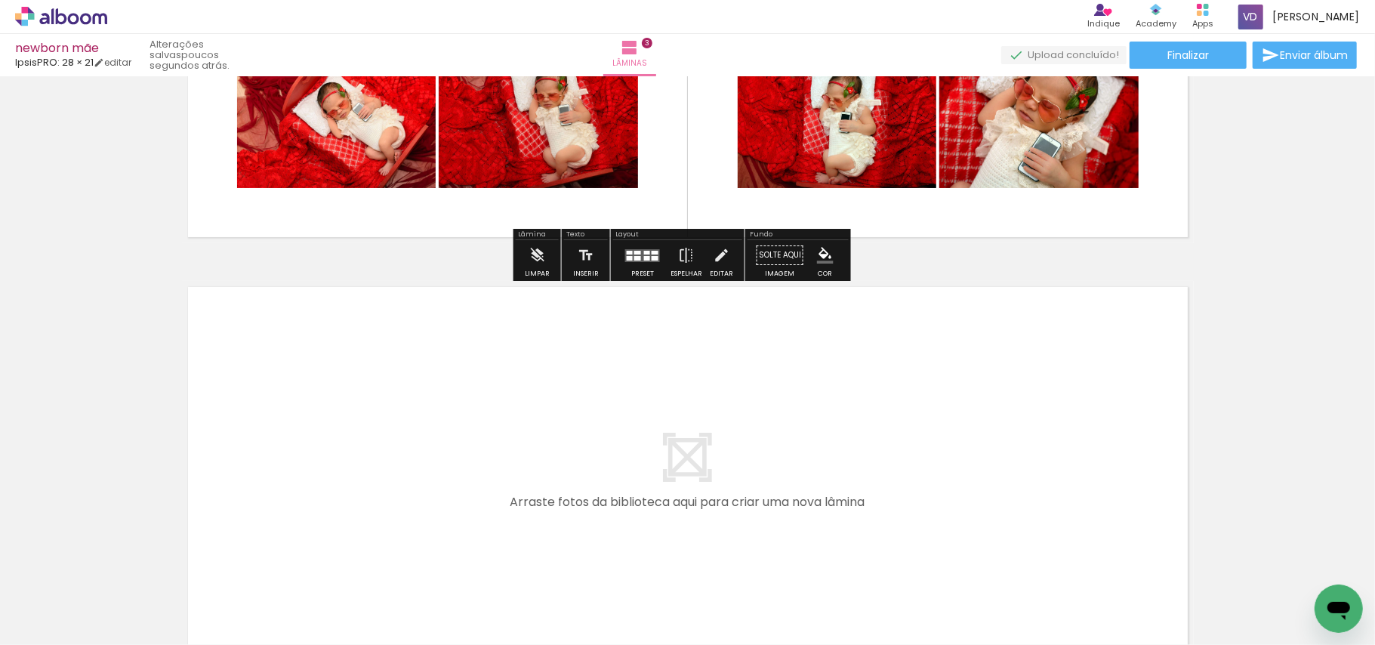
scroll to position [1160, 0]
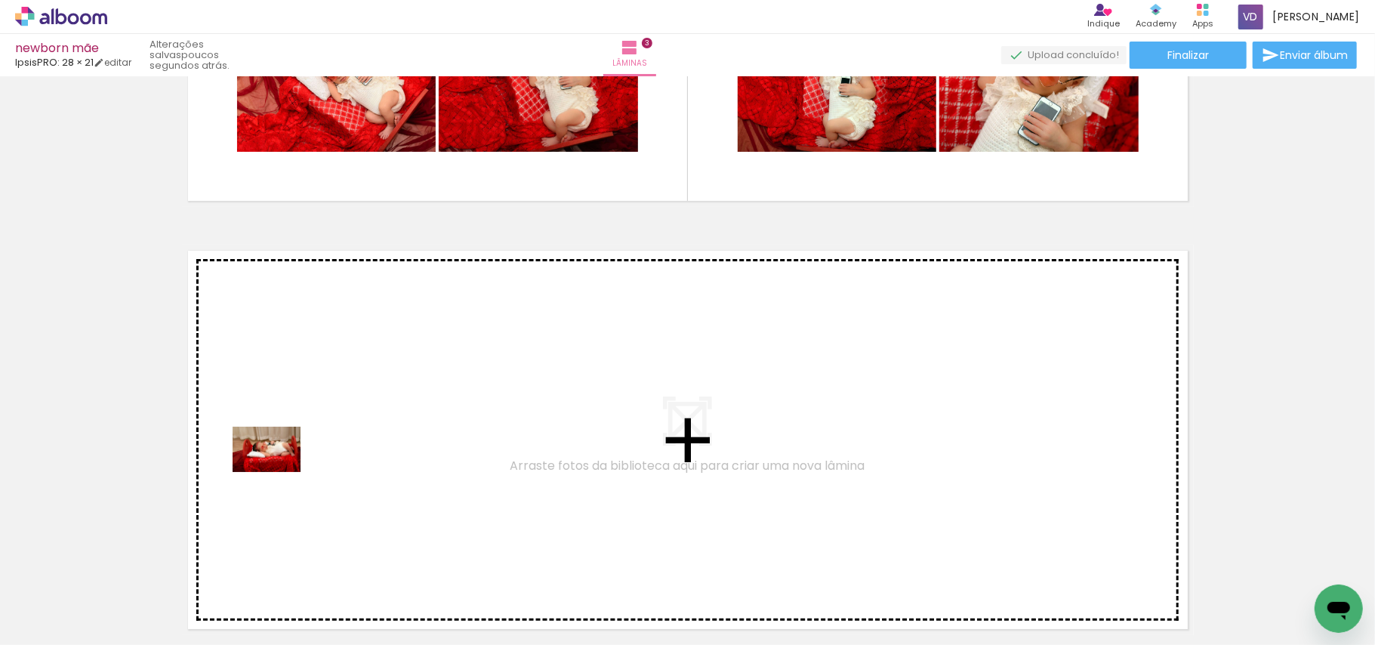
drag, startPoint x: 167, startPoint y: 592, endPoint x: 278, endPoint y: 472, distance: 163.6
click at [278, 472] on quentale-workspace at bounding box center [687, 322] width 1375 height 645
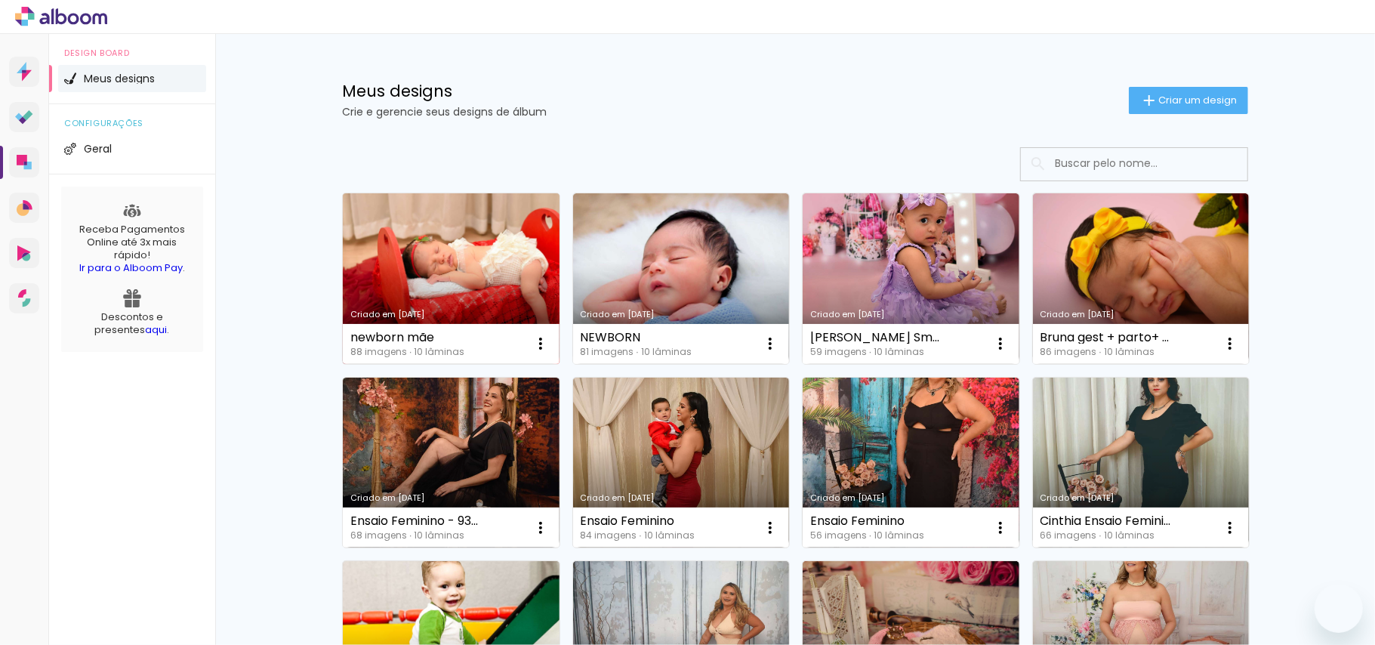
click at [453, 287] on link "Criado em [DATE]" at bounding box center [451, 278] width 217 height 171
